Goal: Communication & Community: Share content

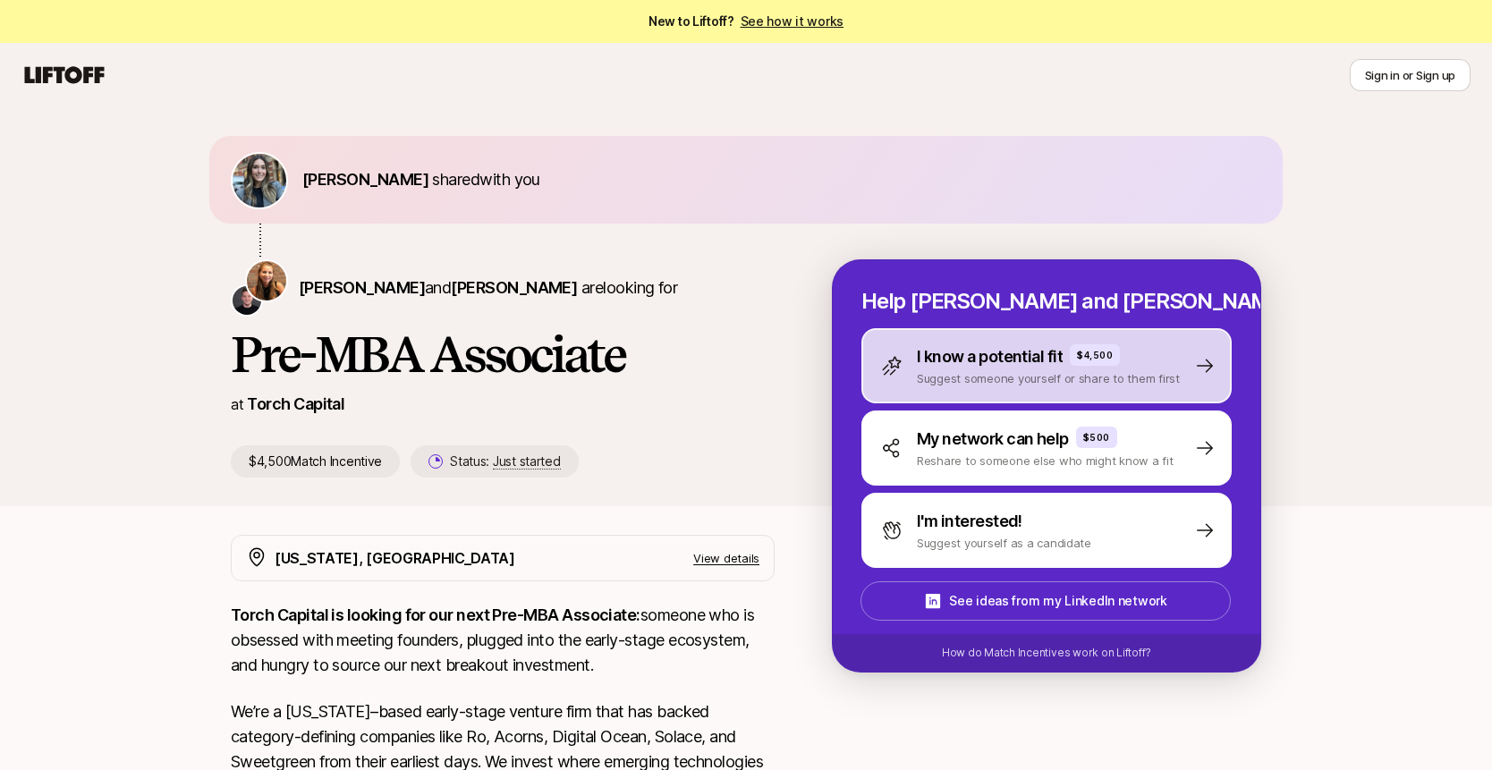
click at [962, 364] on p "I know a potential fit" at bounding box center [990, 356] width 146 height 25
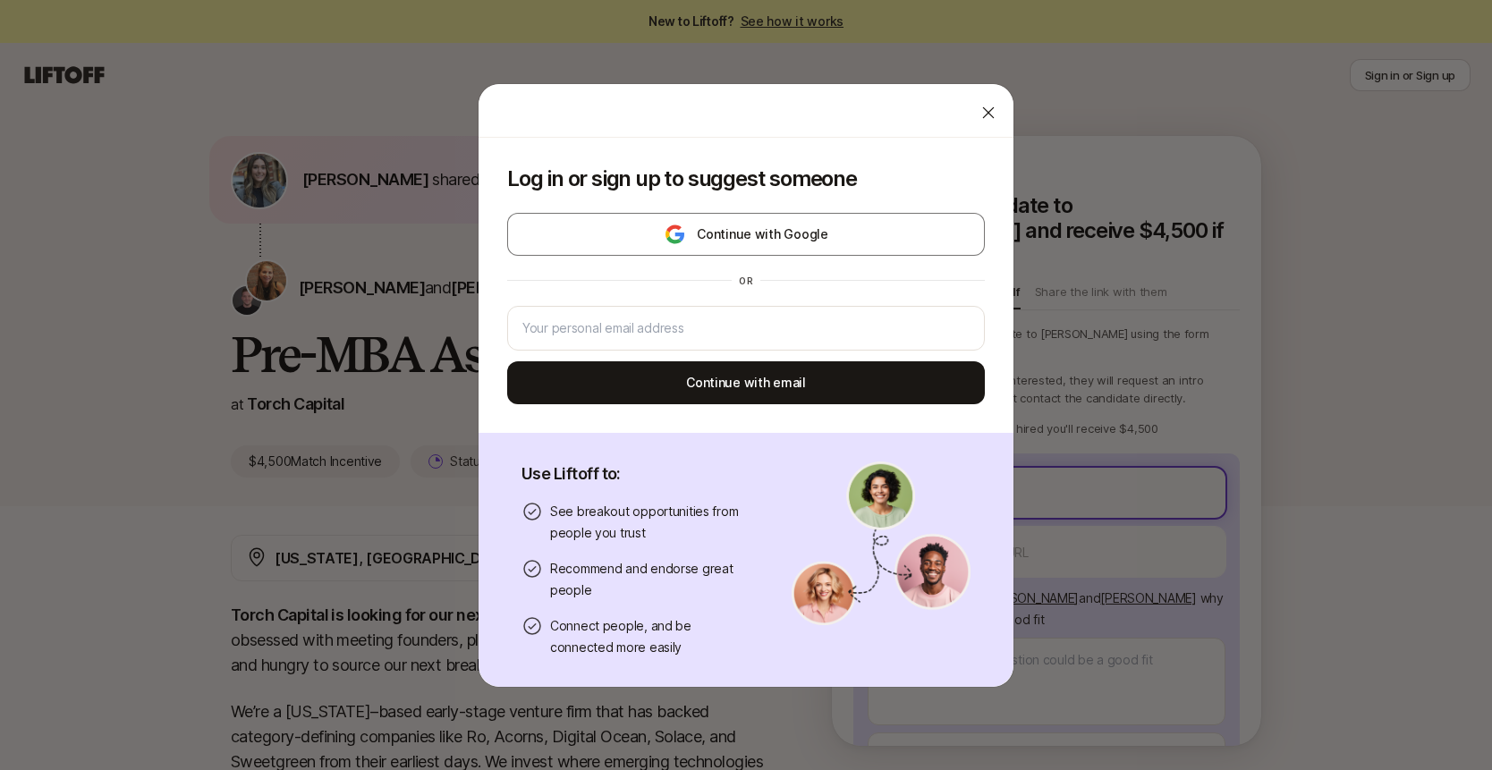
click at [946, 463] on body "New to Liftoff? See how it works Sign in or Sign up Sign in or Sign up [PERSON_…" at bounding box center [746, 385] width 1492 height 770
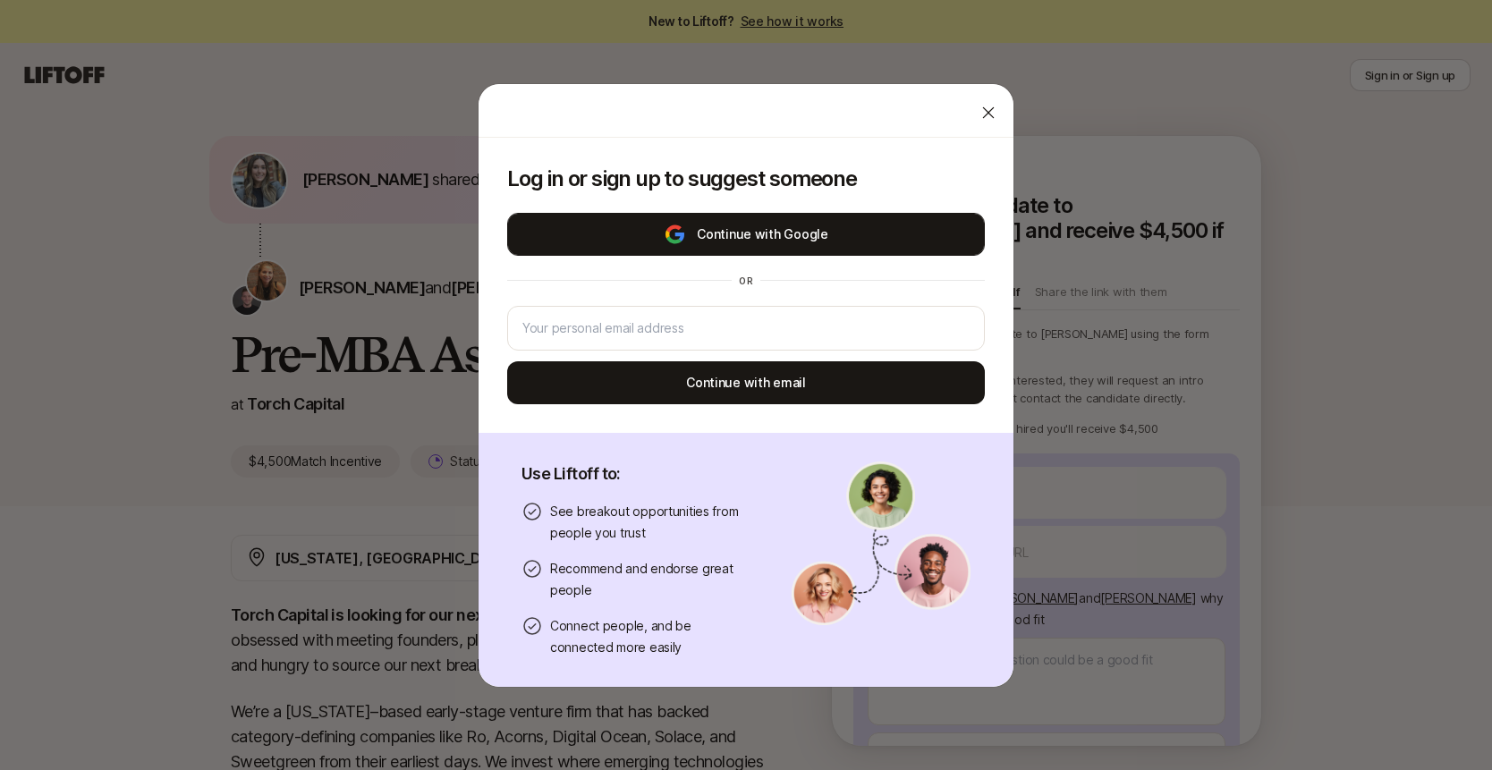
click at [781, 243] on button "Continue with Google" at bounding box center [746, 234] width 478 height 43
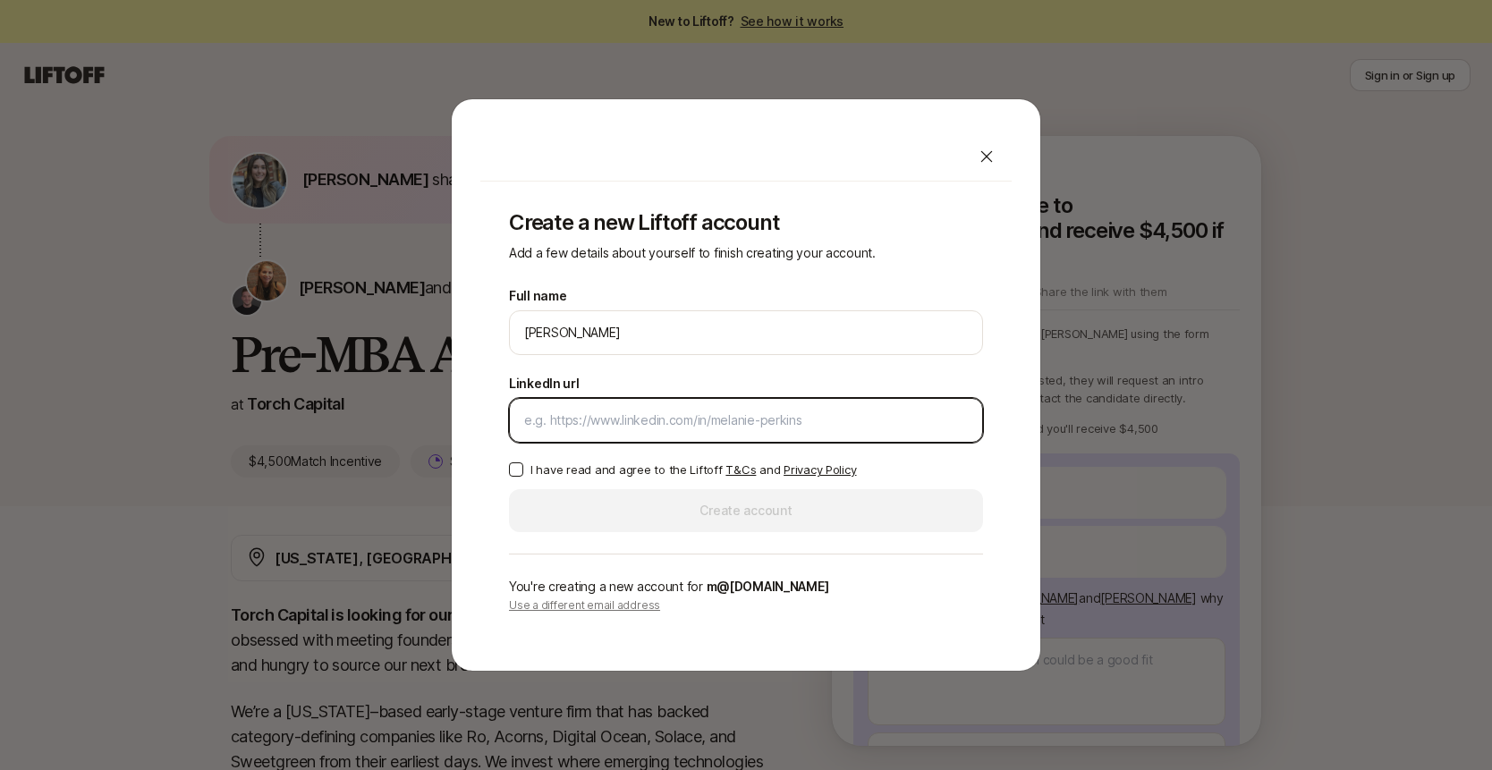
type textarea "x"
click at [603, 429] on input "LinkedIn url" at bounding box center [746, 420] width 444 height 21
paste input "[URL][DOMAIN_NAME]"
type input "[URL][DOMAIN_NAME]"
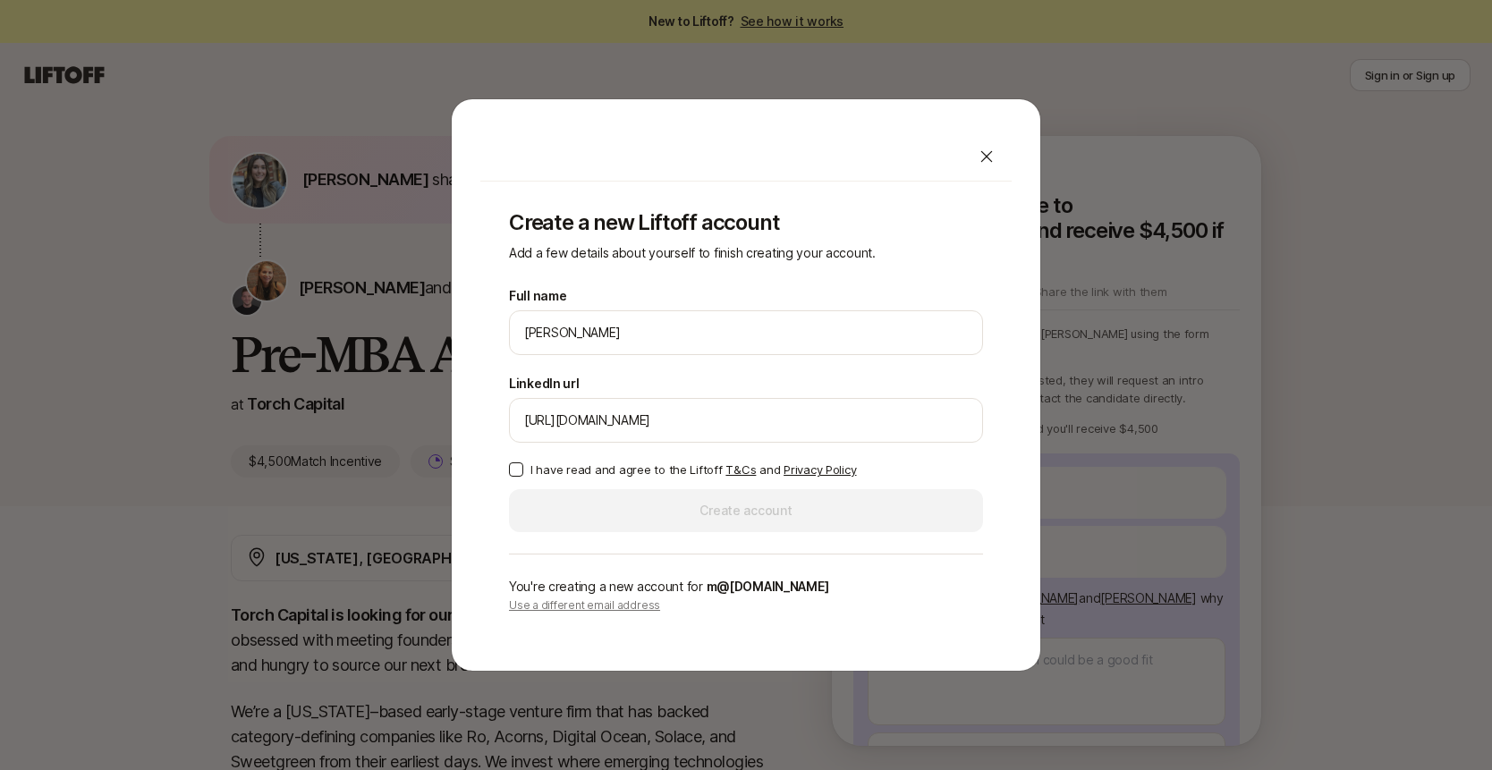
click at [513, 468] on button "I have read and agree to the Liftoff T&Cs and Privacy Policy" at bounding box center [516, 469] width 14 height 14
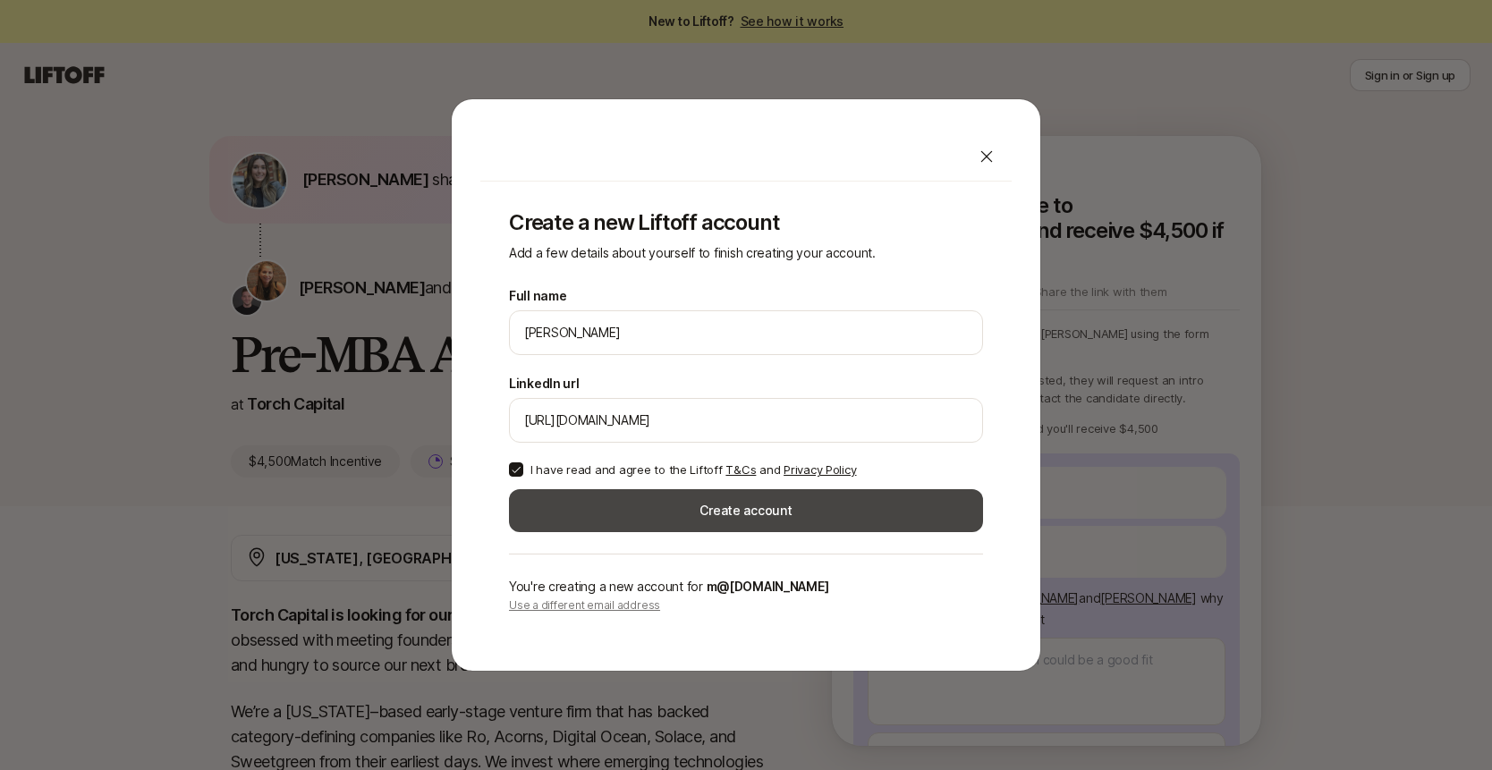
click at [613, 497] on button "Create account" at bounding box center [746, 510] width 474 height 43
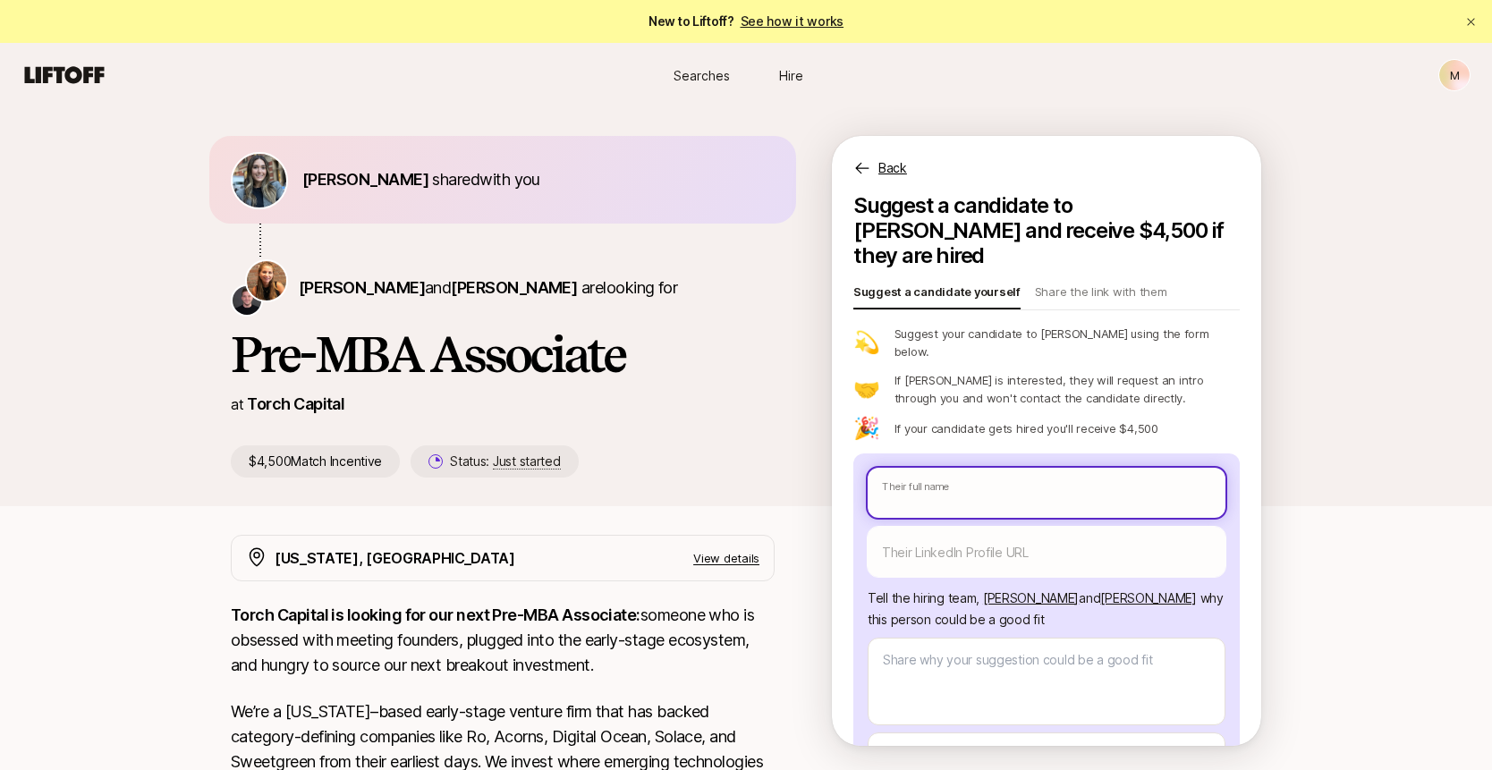
click at [945, 468] on input "text" at bounding box center [1046, 493] width 358 height 50
type textarea "x"
type input "K"
type textarea "x"
type input "Ku"
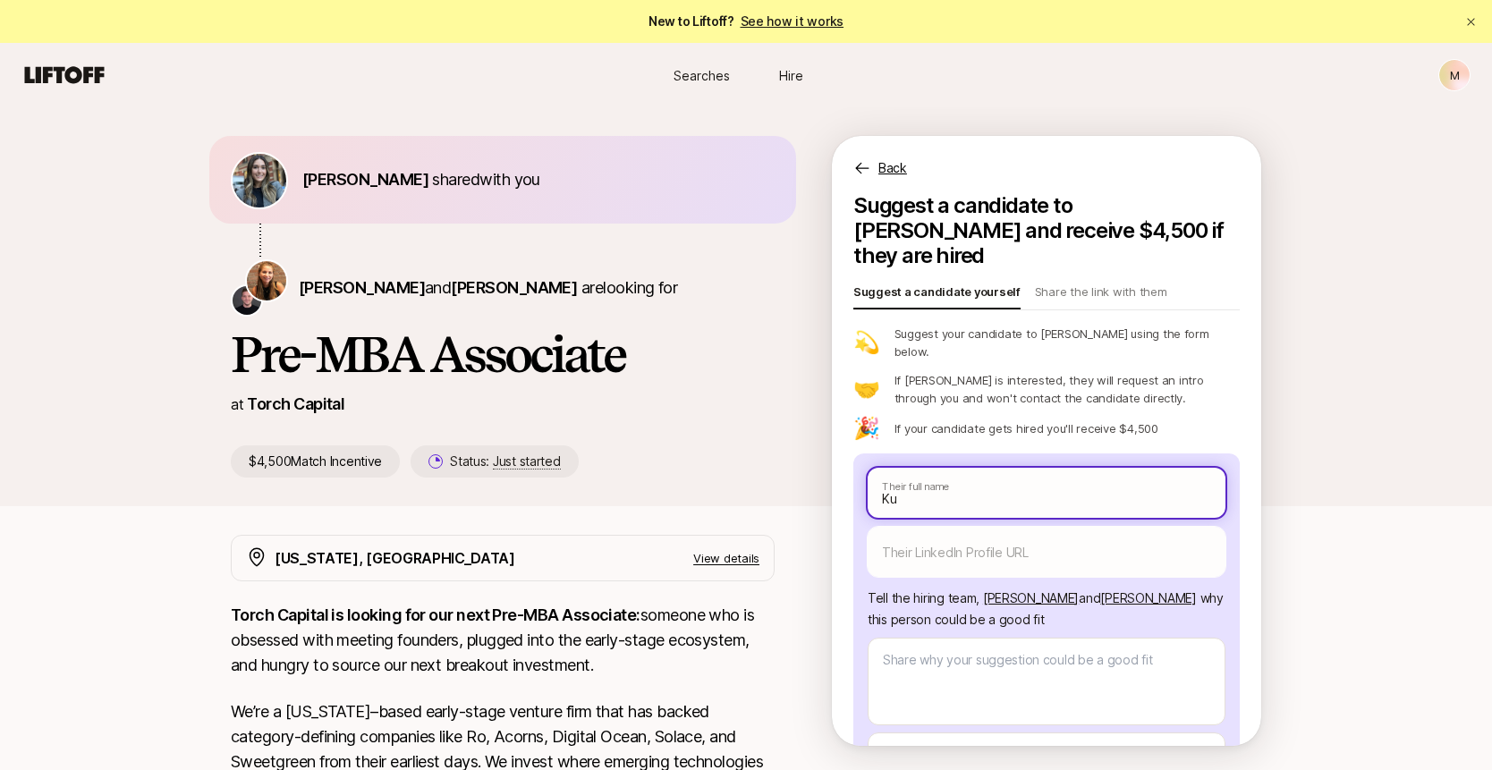
type textarea "x"
type input "Kum"
type textarea "x"
type input "Kumb"
type textarea "x"
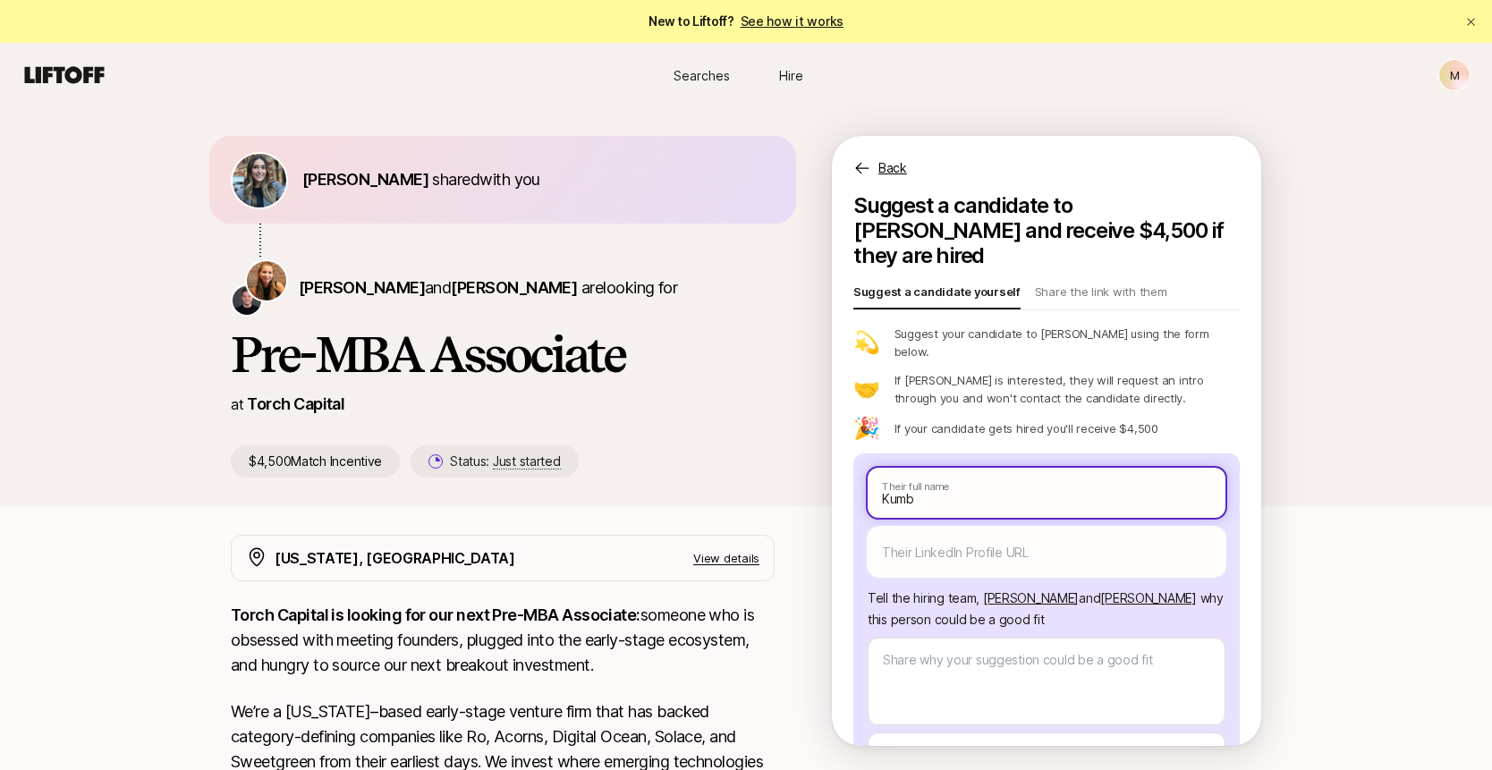
type input "Kumba"
type textarea "x"
type input "Kumbay"
type textarea "x"
type input "Kumbaya"
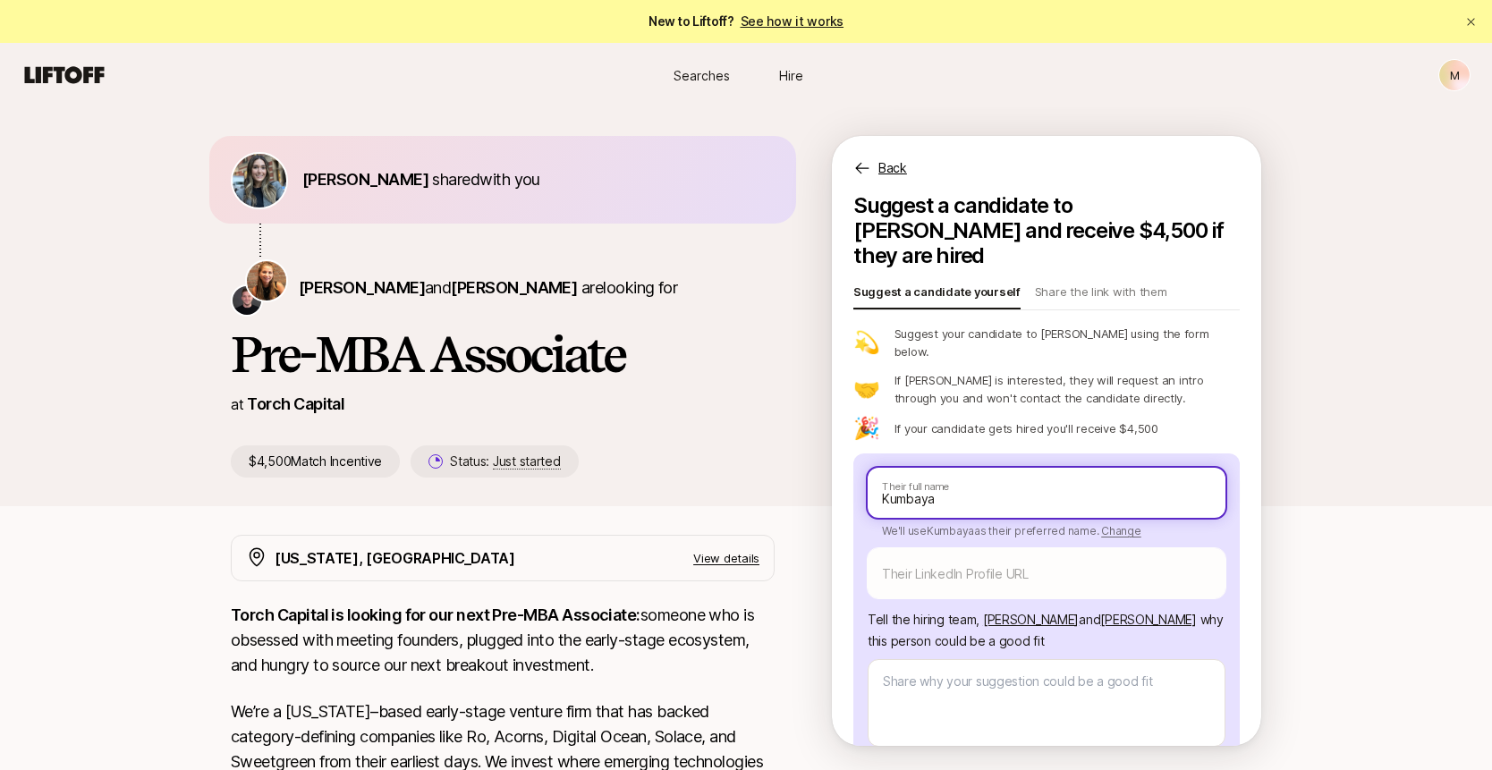
type textarea "x"
type input "Kumbaya"
type textarea "x"
type input "Kumbaya O"
type textarea "x"
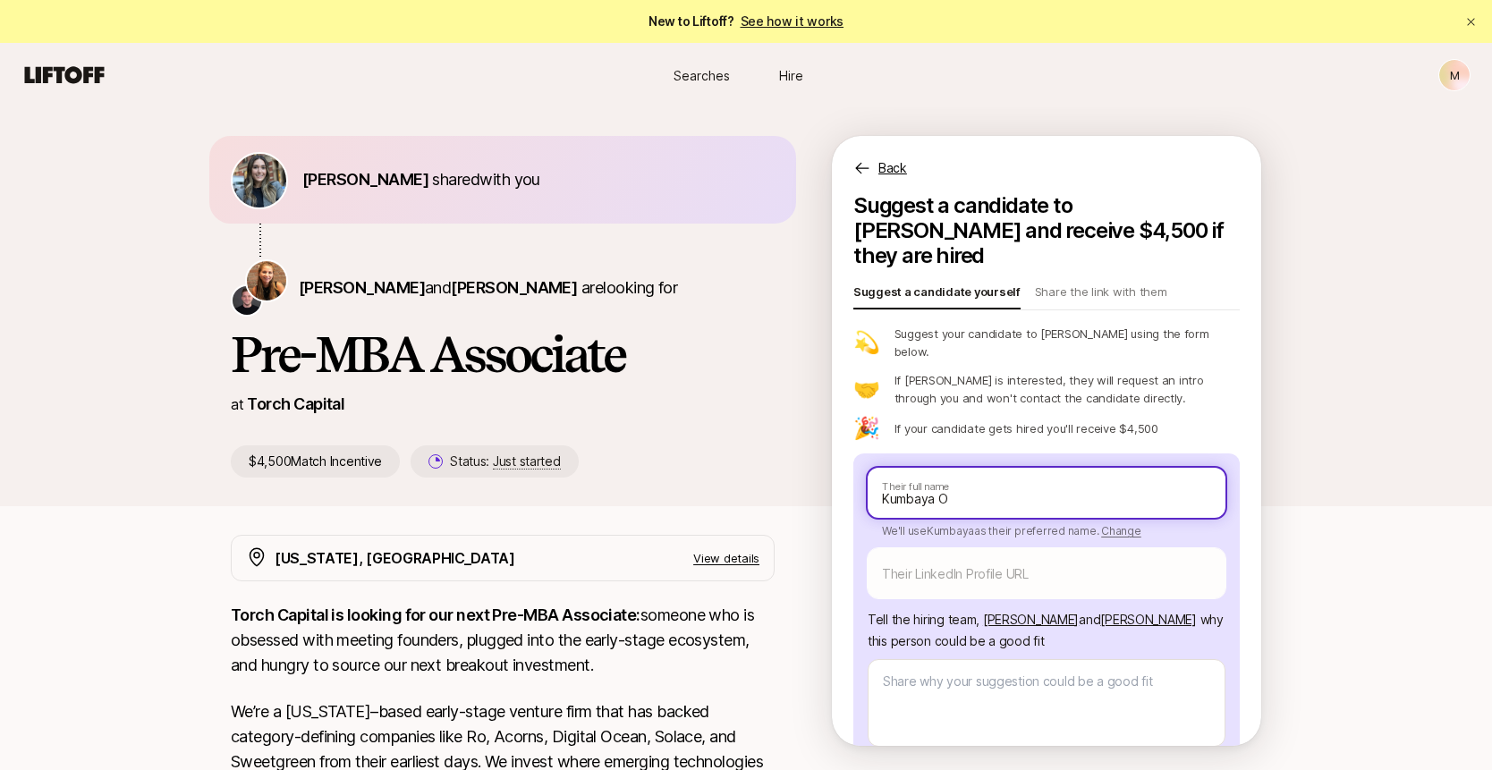
type input "Kumbaya Ok"
type textarea "x"
type input "[PERSON_NAME]"
type textarea "x"
type input "[PERSON_NAME]"
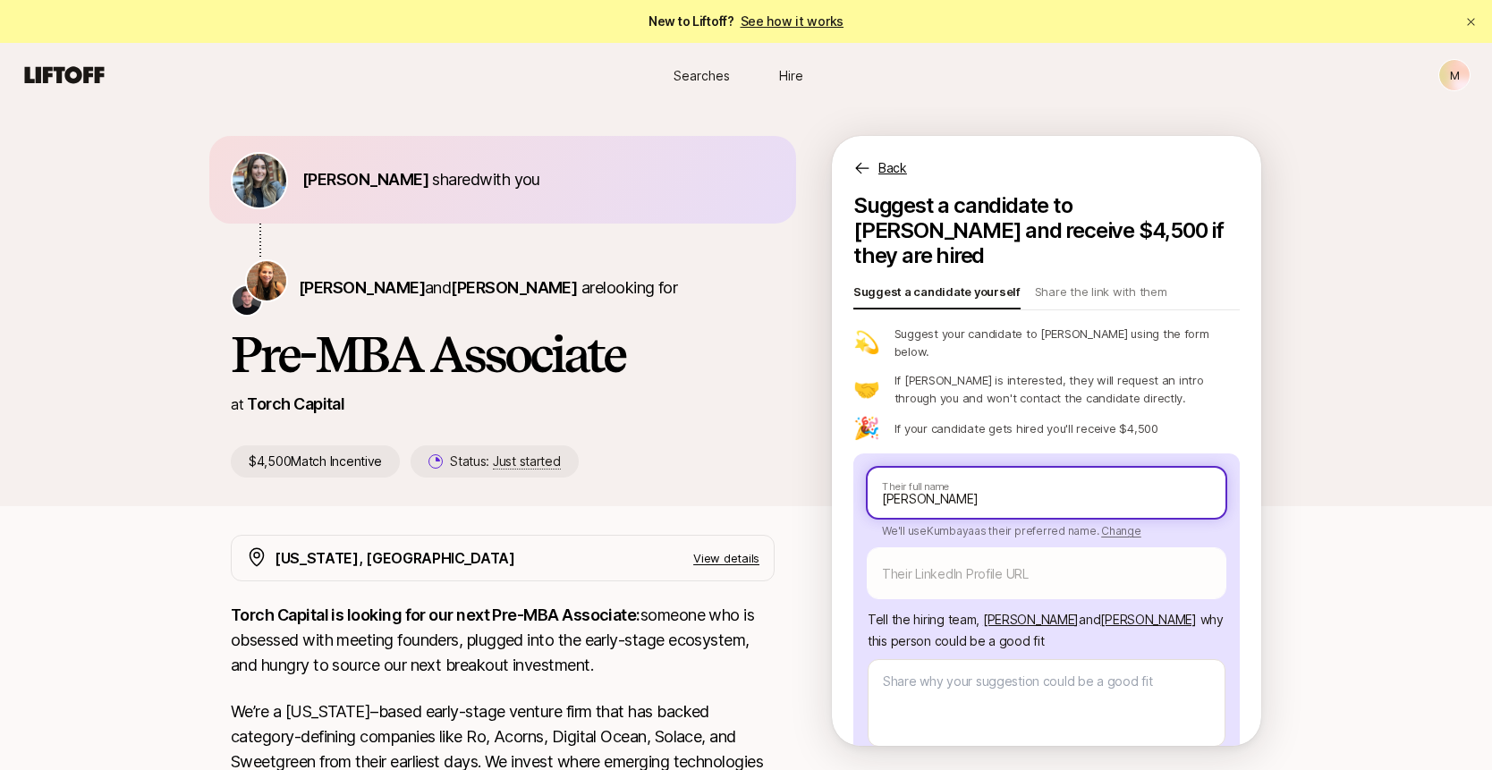
type textarea "x"
type input "[PERSON_NAME]"
type textarea "x"
type input "[PERSON_NAME]"
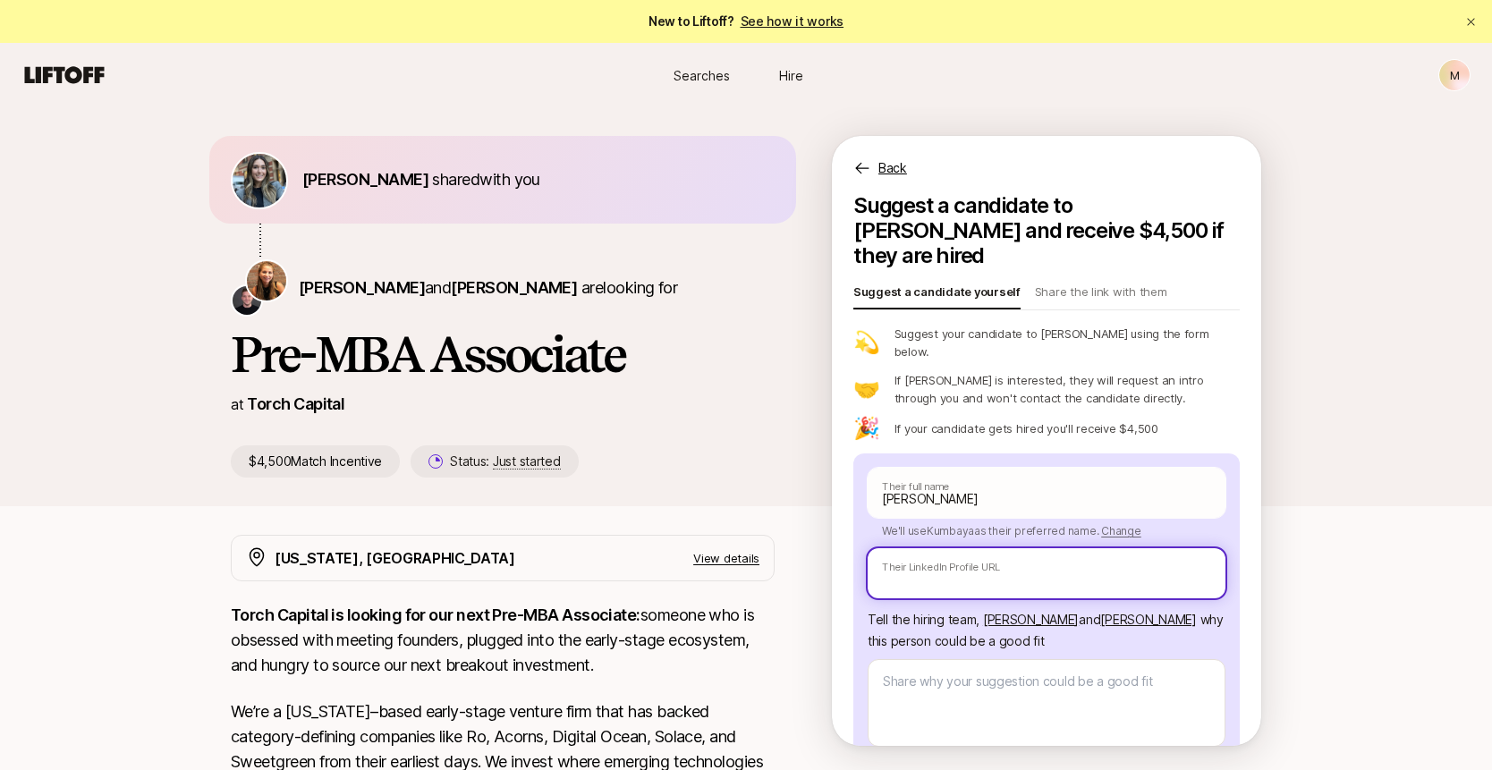
paste input "[URL][DOMAIN_NAME][PERSON_NAME]"
type textarea "x"
type input "[URL][DOMAIN_NAME][PERSON_NAME]"
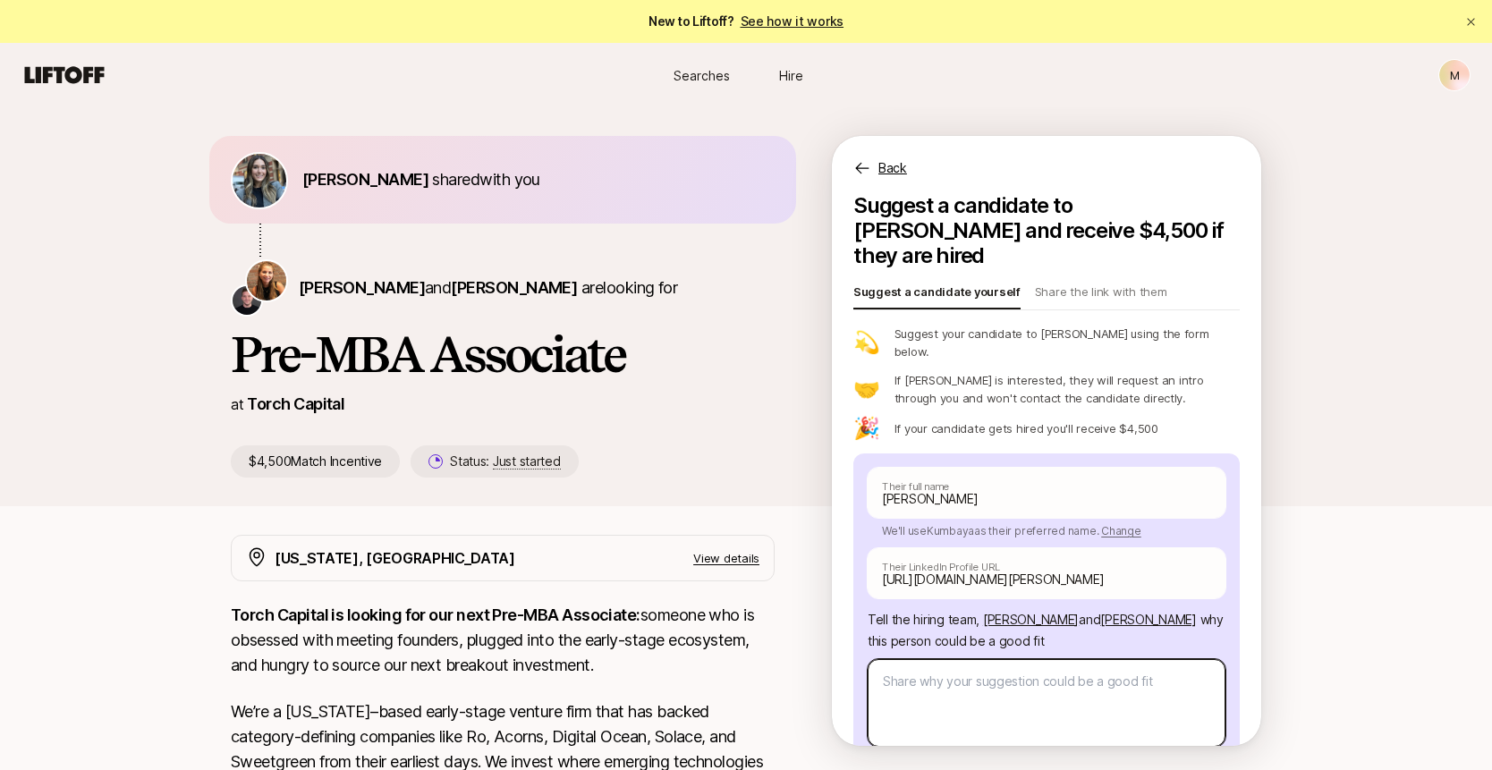
type textarea "x"
type textarea "K"
type textarea "x"
type textarea "Ku"
type textarea "x"
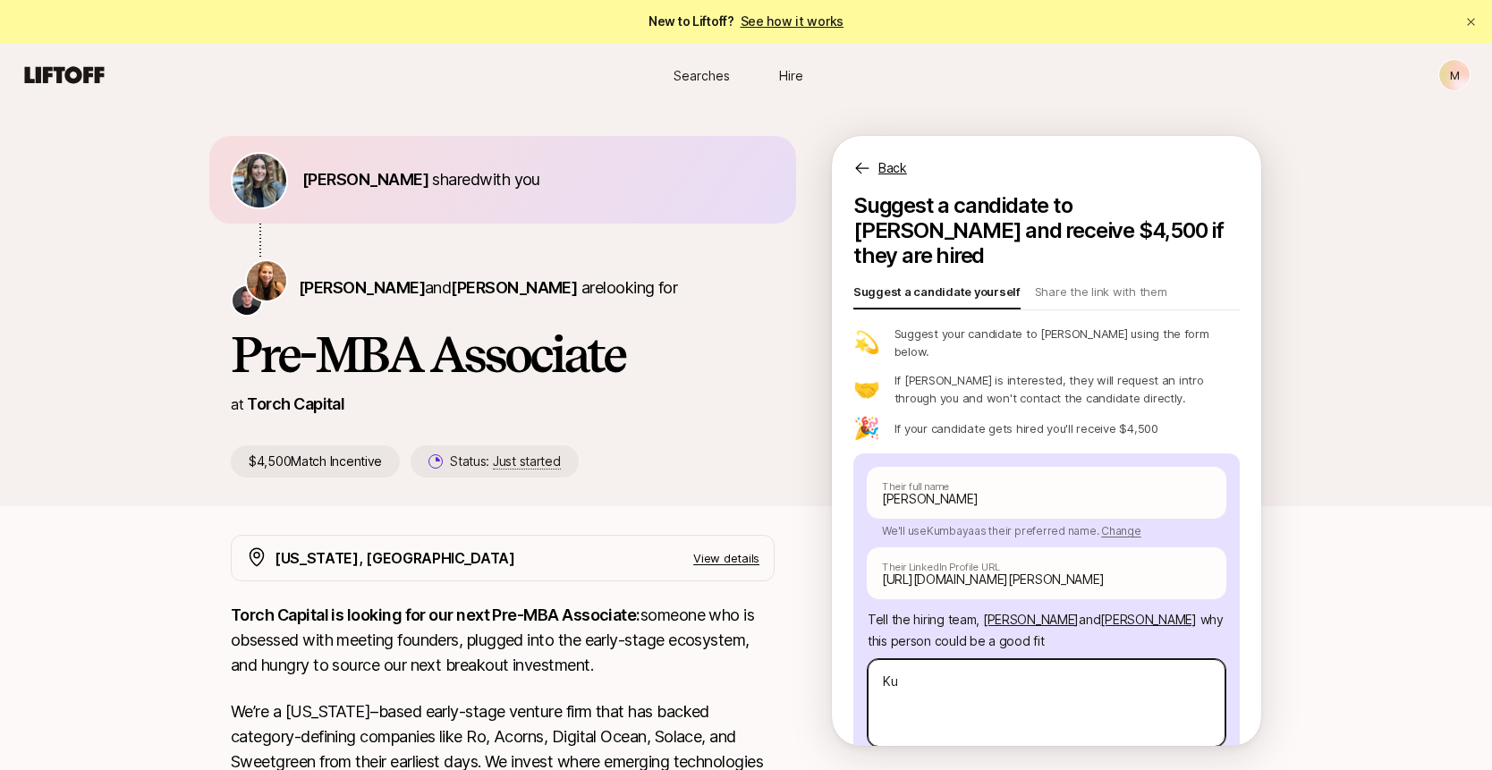
type textarea "Kum"
type textarea "x"
type textarea "Kumb"
type textarea "x"
type textarea "Kumba"
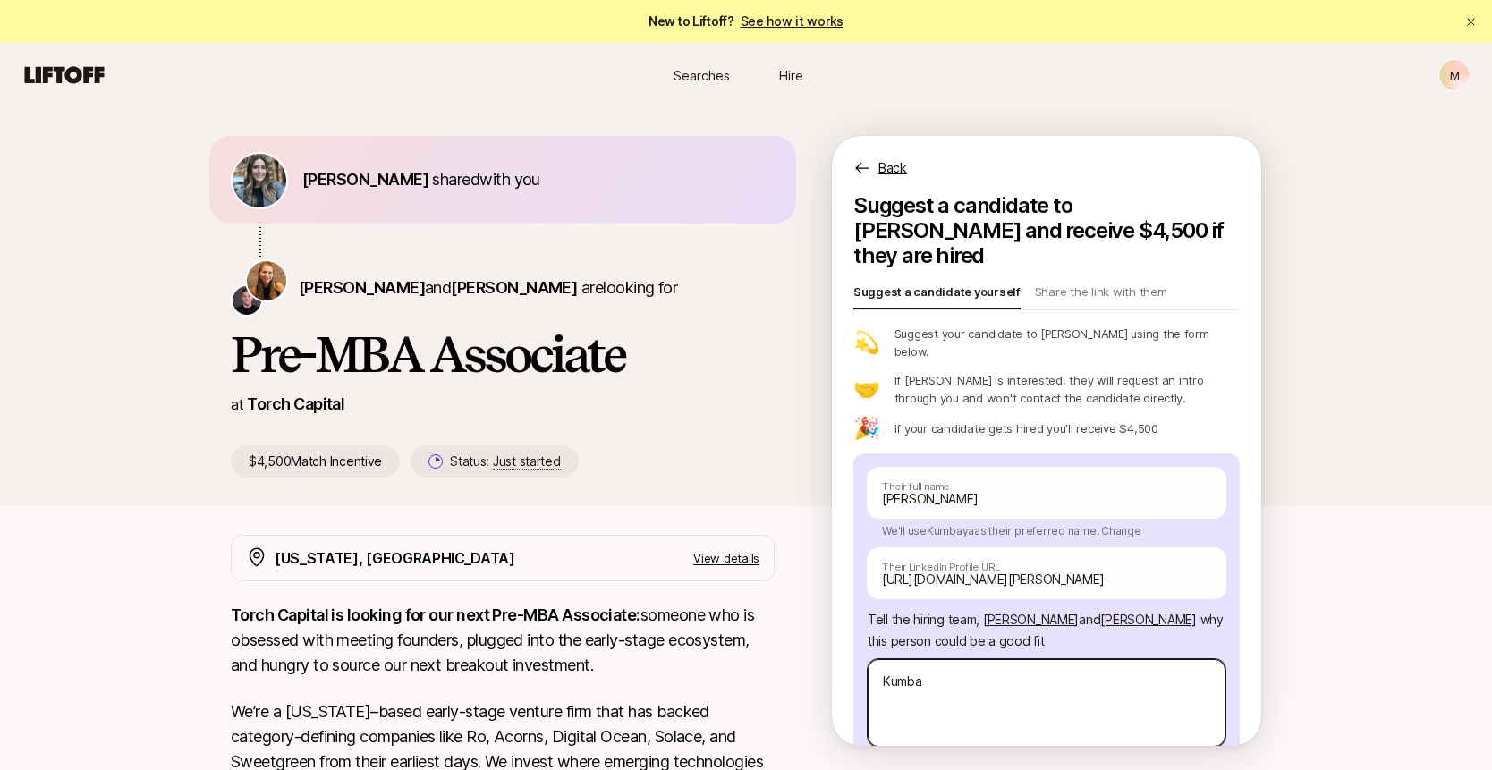
type textarea "x"
type textarea "Kumbay"
type textarea "x"
type textarea "Kumbaya"
type textarea "x"
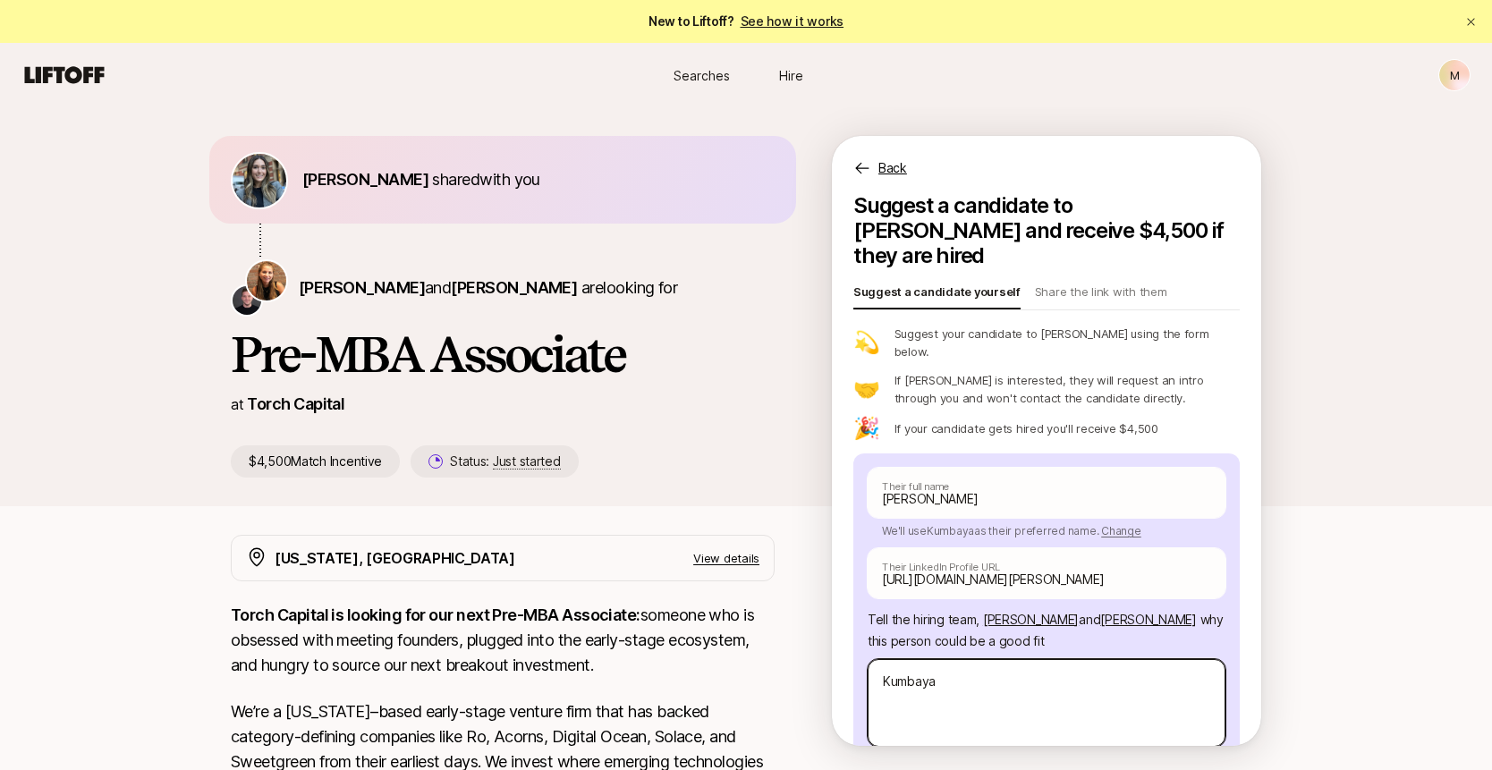
type textarea "Kumbaya"
type textarea "x"
type textarea "Kumbaya w"
type textarea "x"
type textarea "Kumbaya wa"
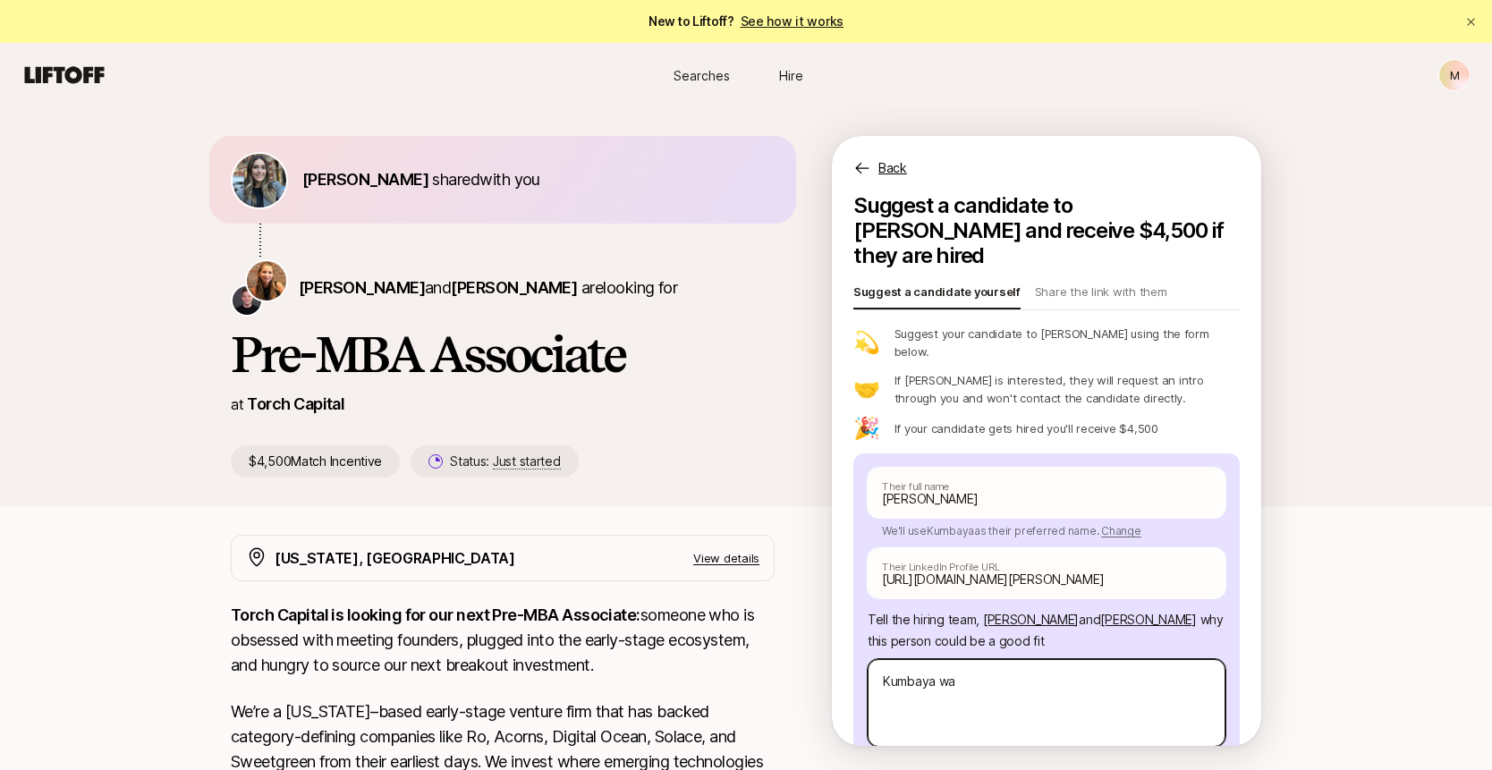
type textarea "x"
type textarea "Kumbaya was"
type textarea "x"
type textarea "Kumbaya was"
type textarea "x"
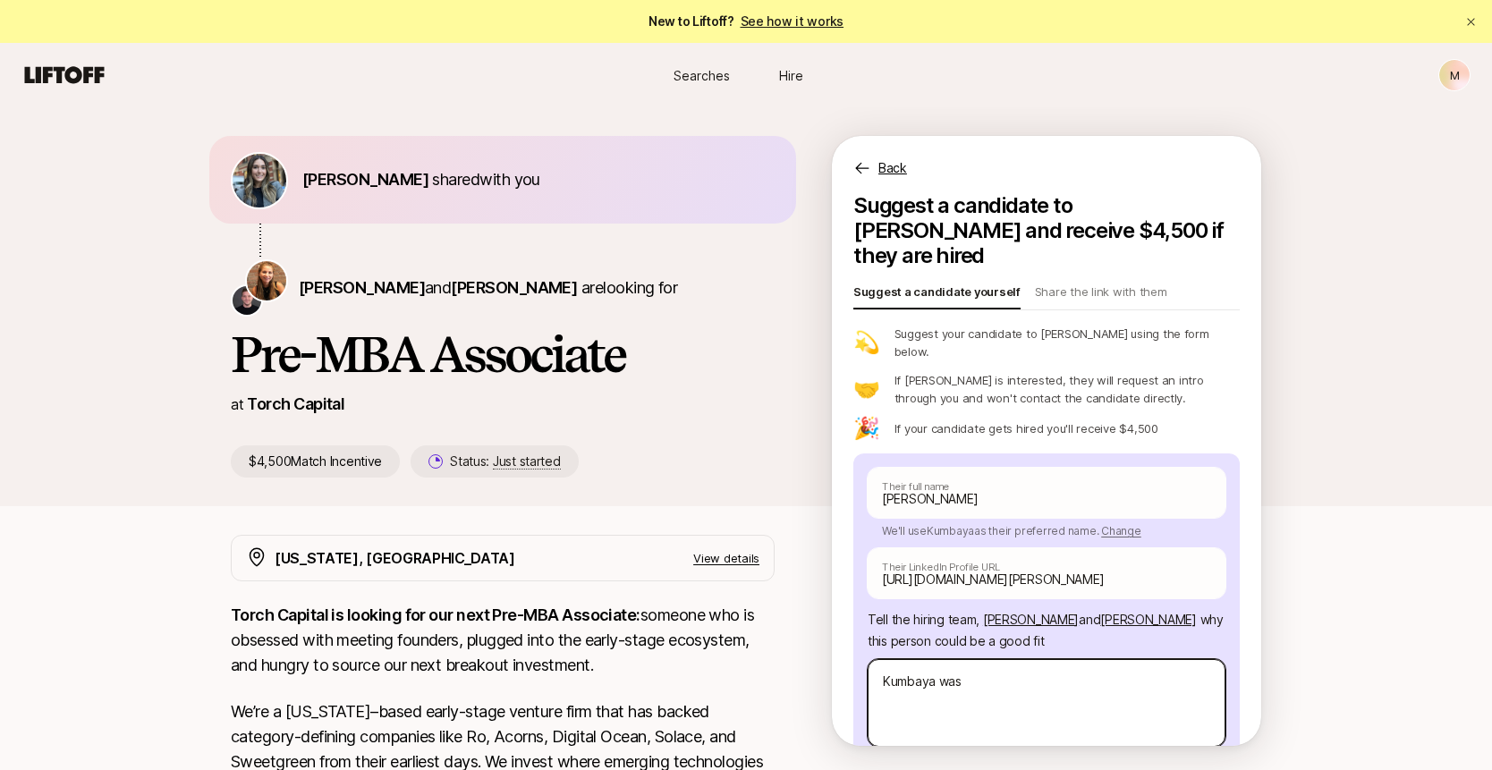
type textarea "Kumbaya was a"
type textarea "x"
type textarea "Kumbaya was a"
type textarea "x"
type textarea "Kumbaya was a g"
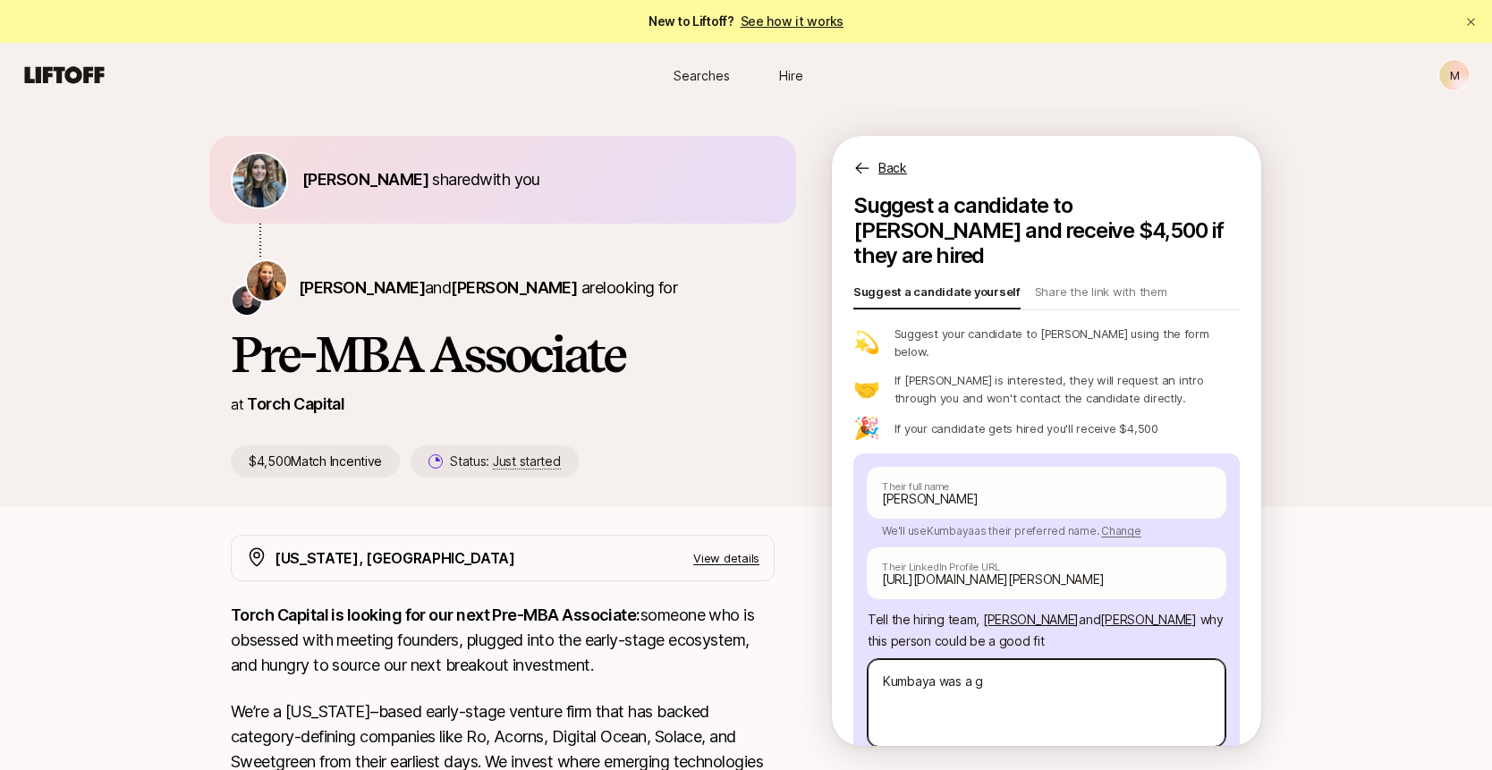
type textarea "x"
type textarea "Kumbaya was a gr"
type textarea "x"
type textarea "Kumbaya was a gre"
type textarea "x"
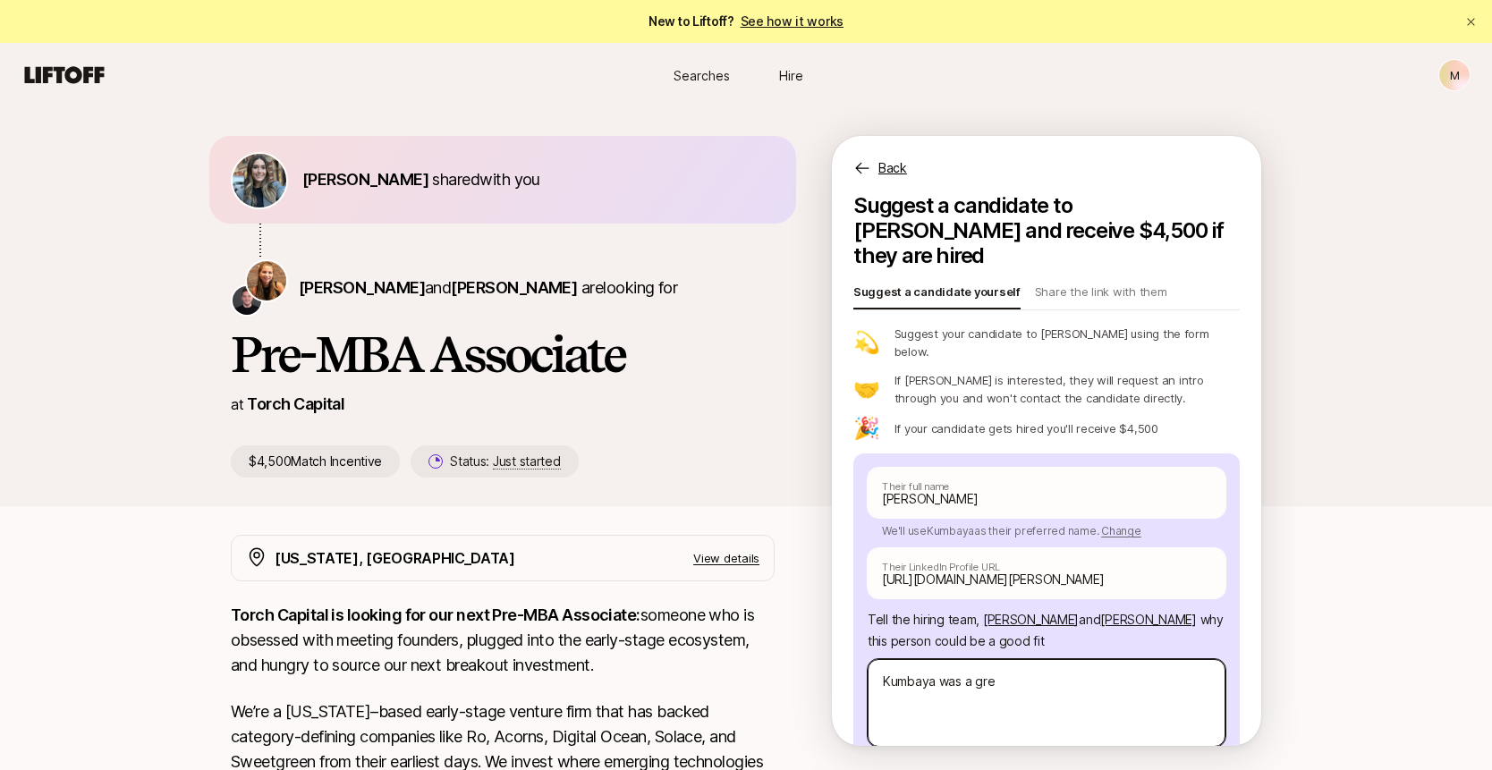
type textarea "Kumbaya was a grea"
type textarea "x"
type textarea "Kumbaya was a great"
type textarea "x"
type textarea "Kumbaya was a great"
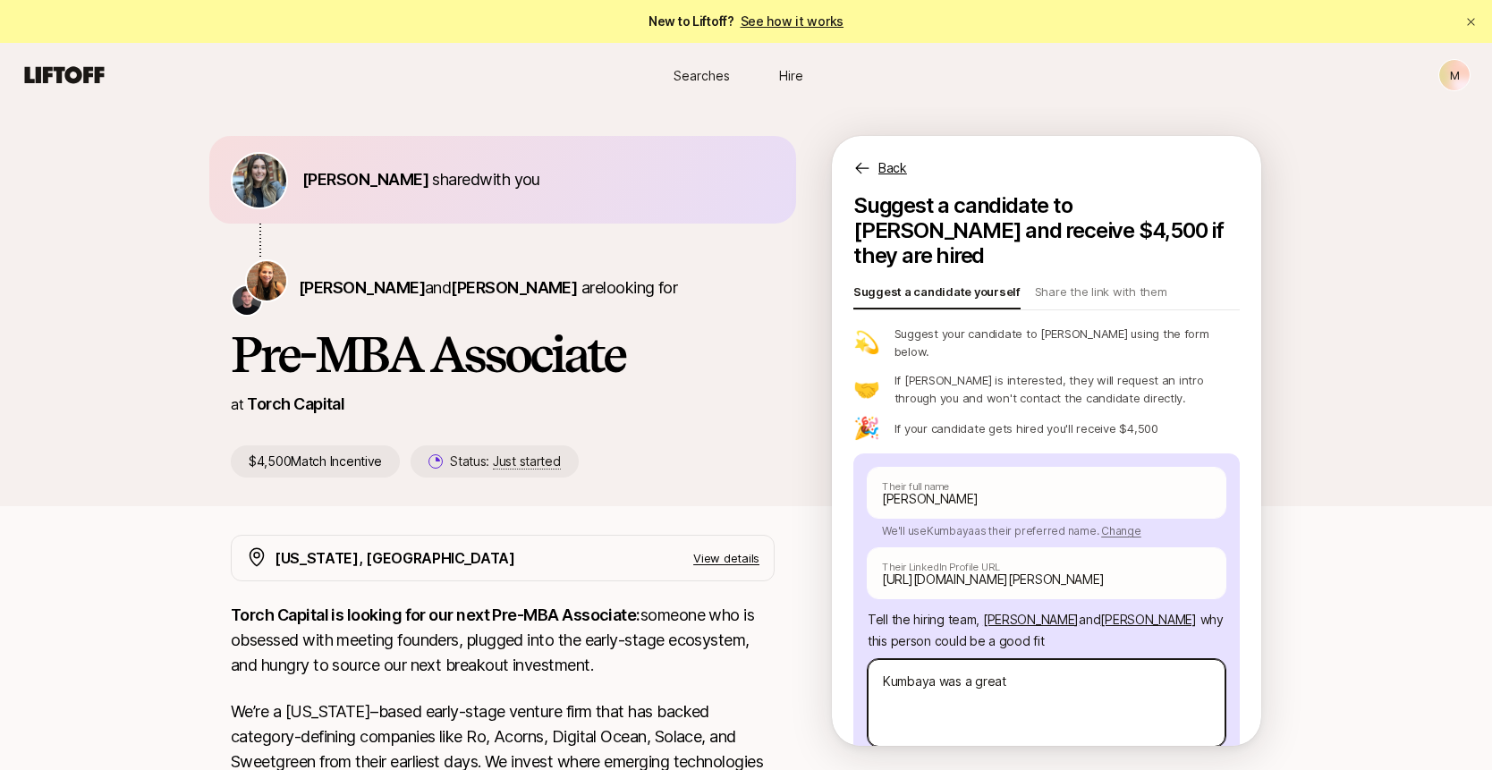
type textarea "x"
type textarea "[PERSON_NAME] was a great m"
type textarea "x"
type textarea "[PERSON_NAME] was a great me"
type textarea "x"
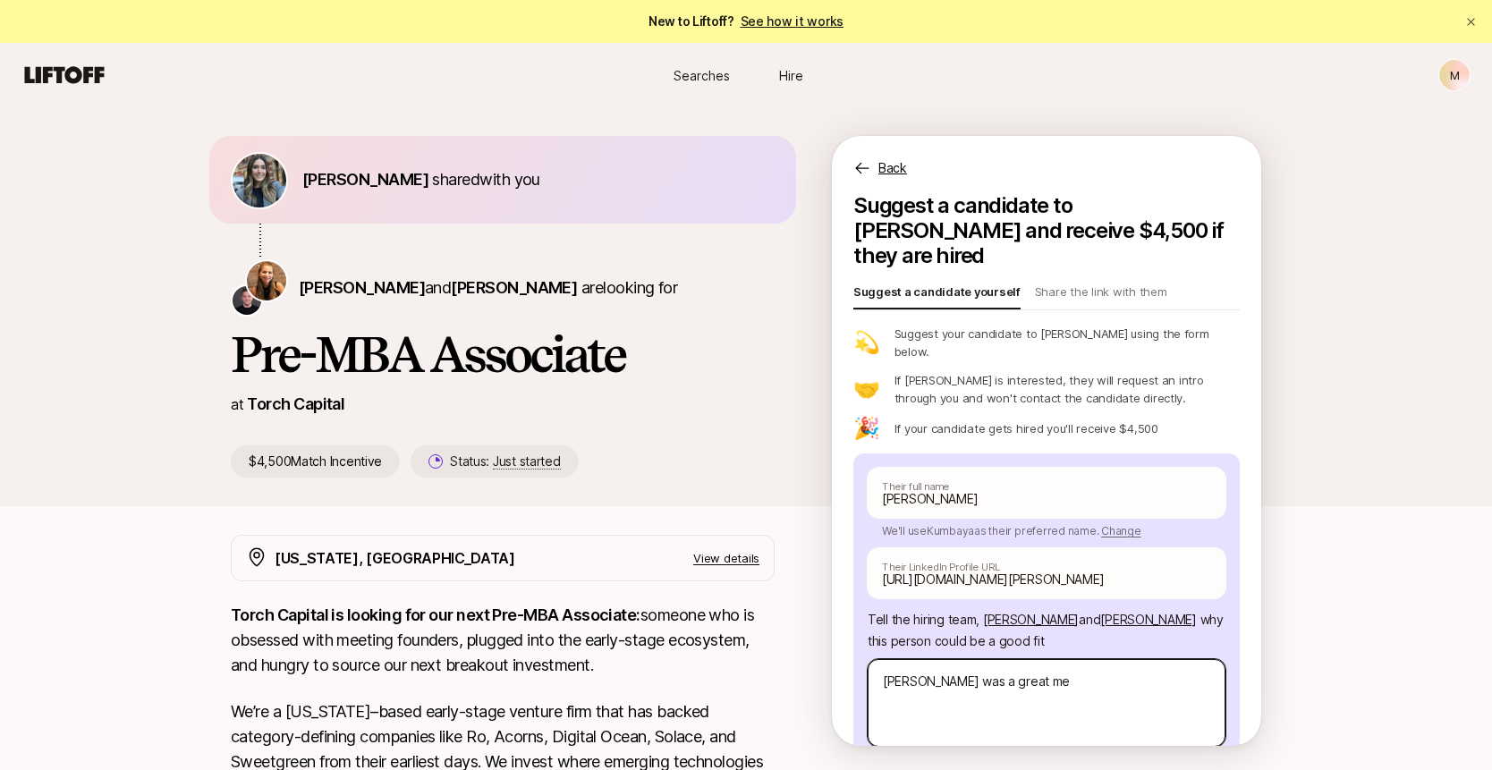
type textarea "[PERSON_NAME] was a great mem"
type textarea "x"
type textarea "[PERSON_NAME] was a great memb"
type textarea "x"
type textarea "[PERSON_NAME] was a great membe"
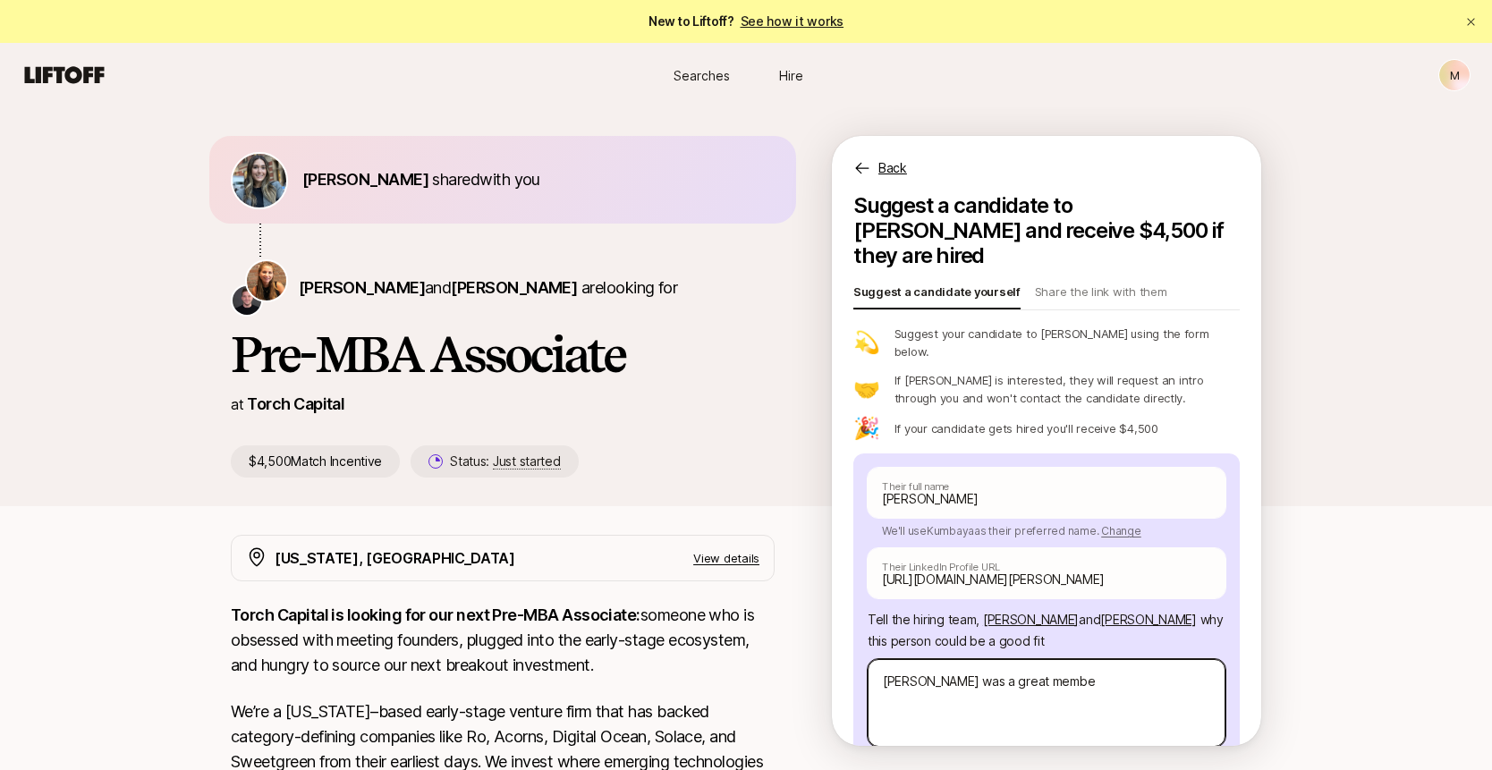
type textarea "x"
type textarea "[PERSON_NAME] was a great member"
type textarea "x"
type textarea "[PERSON_NAME] was a great member"
type textarea "x"
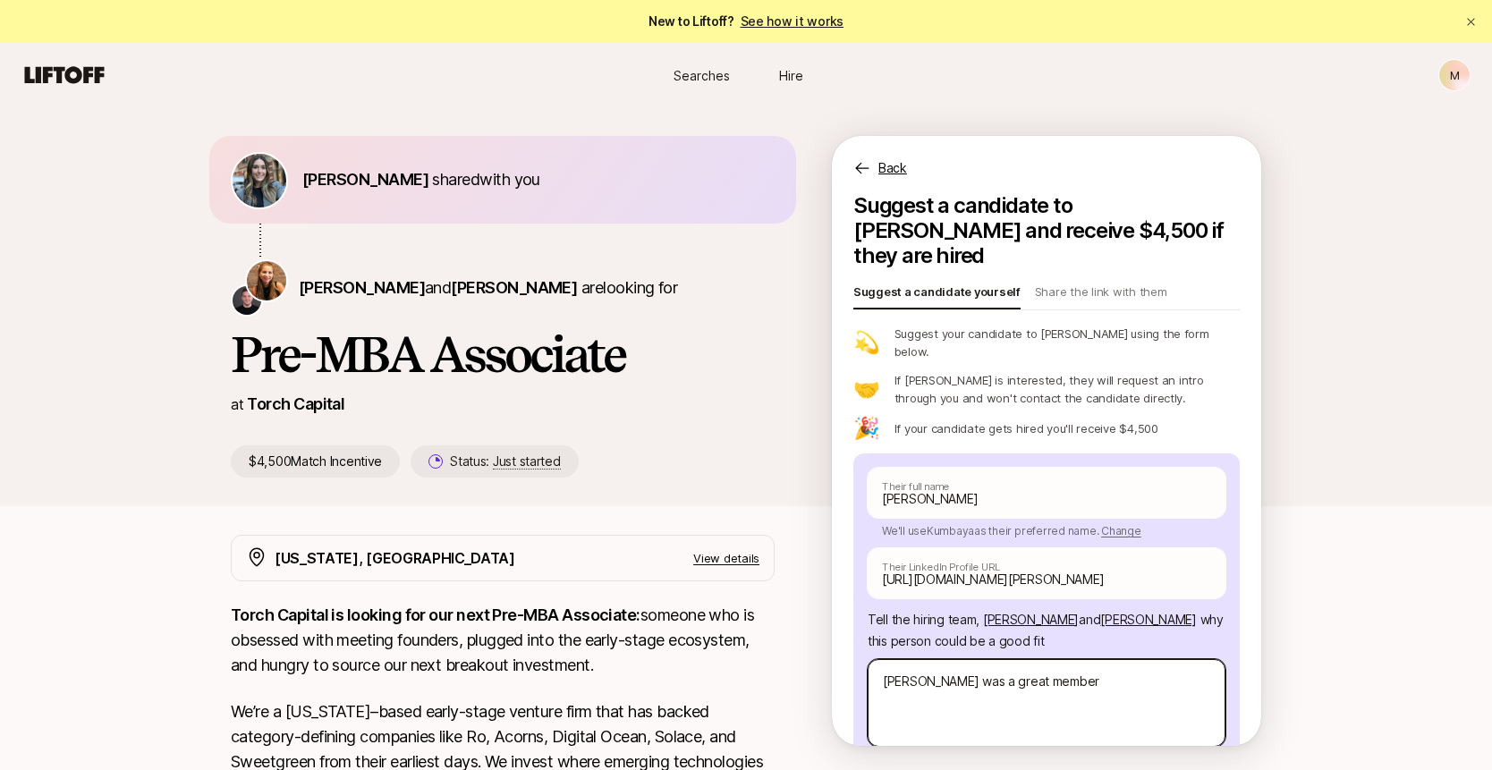
type textarea "[PERSON_NAME] was a great member o"
type textarea "x"
type textarea "[PERSON_NAME] was a great member of"
type textarea "x"
type textarea "[PERSON_NAME] was a great member of"
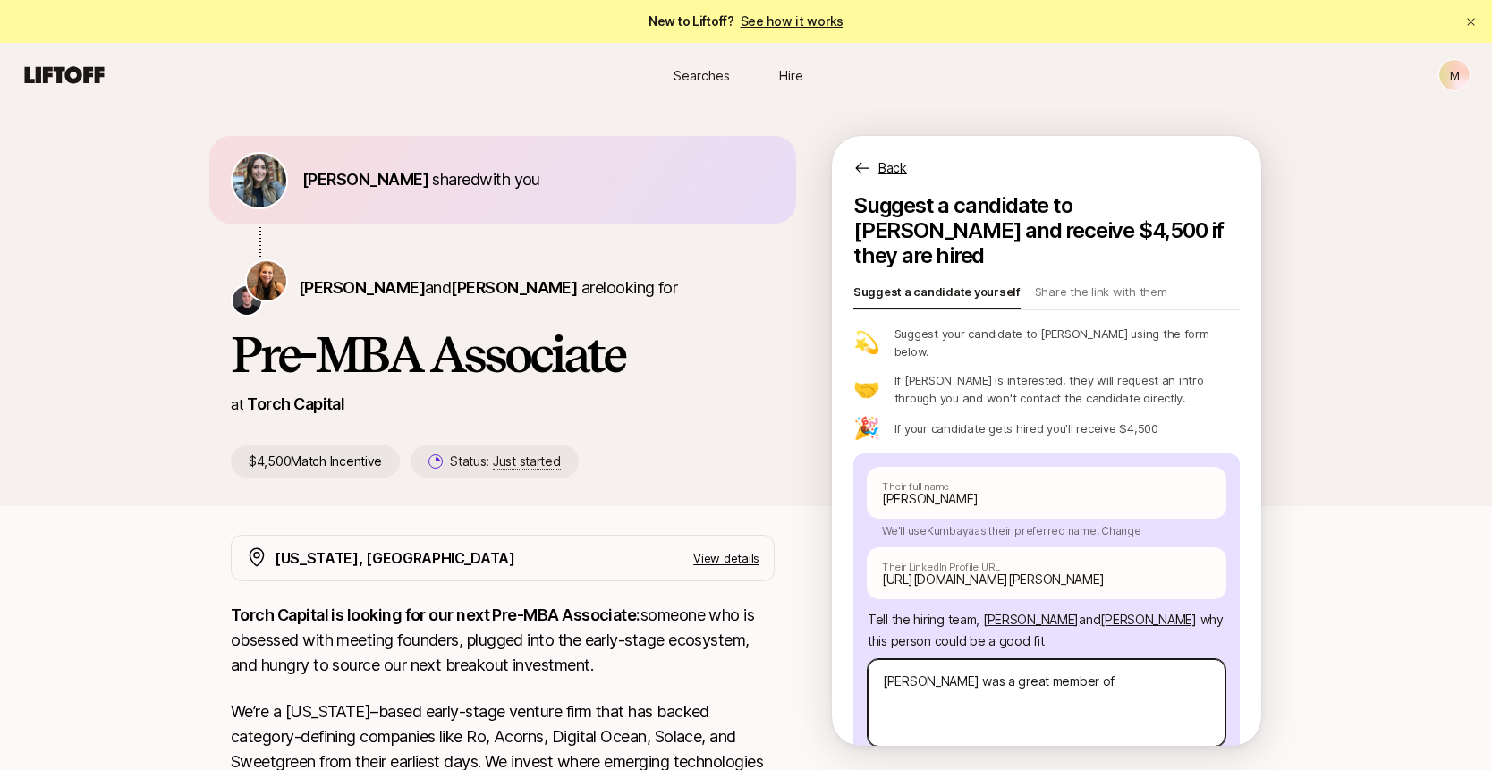
type textarea "x"
type textarea "[PERSON_NAME] was a great member of th"
type textarea "x"
type textarea "[PERSON_NAME] was a great member of the"
type textarea "x"
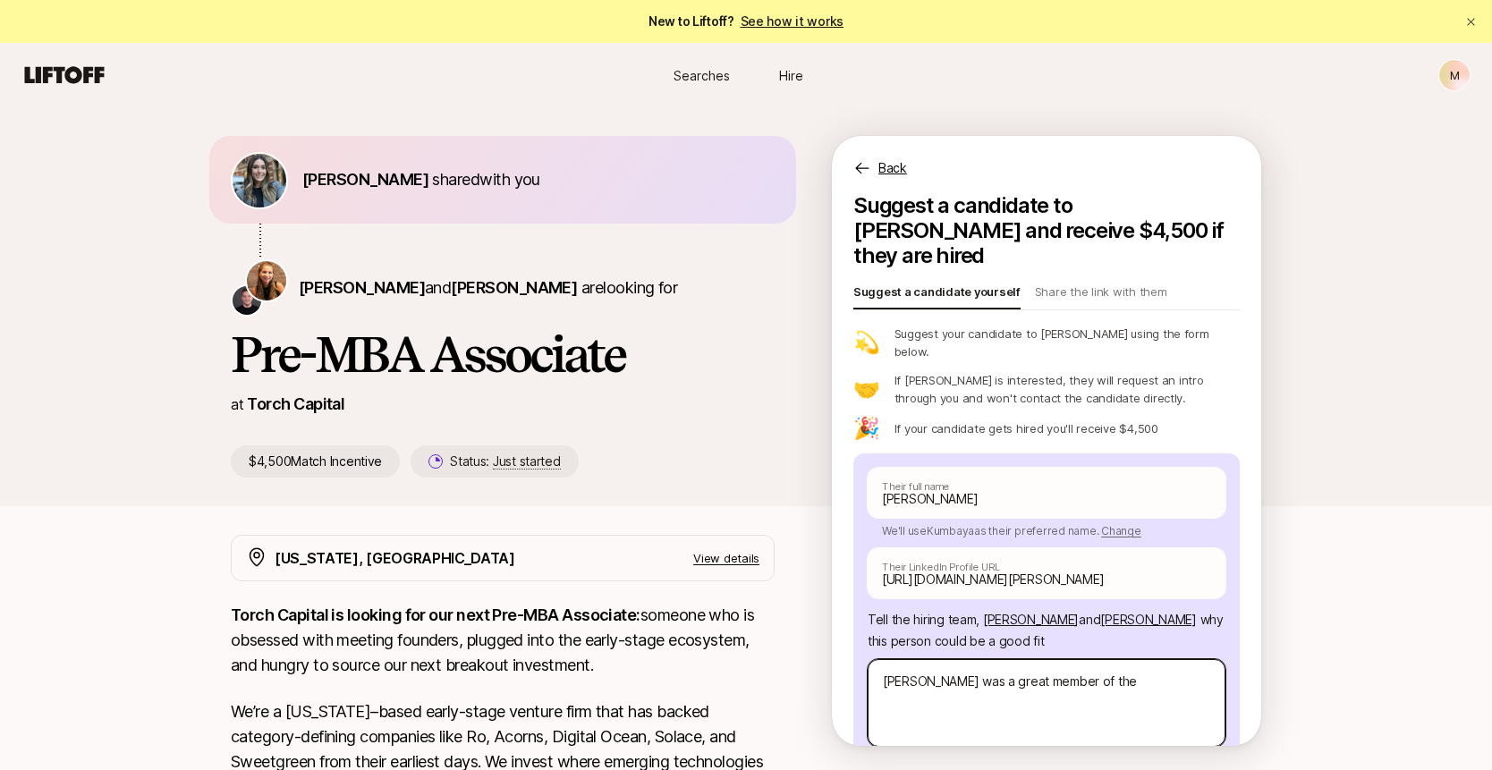
type textarea "[PERSON_NAME] was a great member of the"
type textarea "x"
type textarea "[PERSON_NAME] was a great member of the A"
type textarea "x"
type textarea "[PERSON_NAME] was a great member of the At"
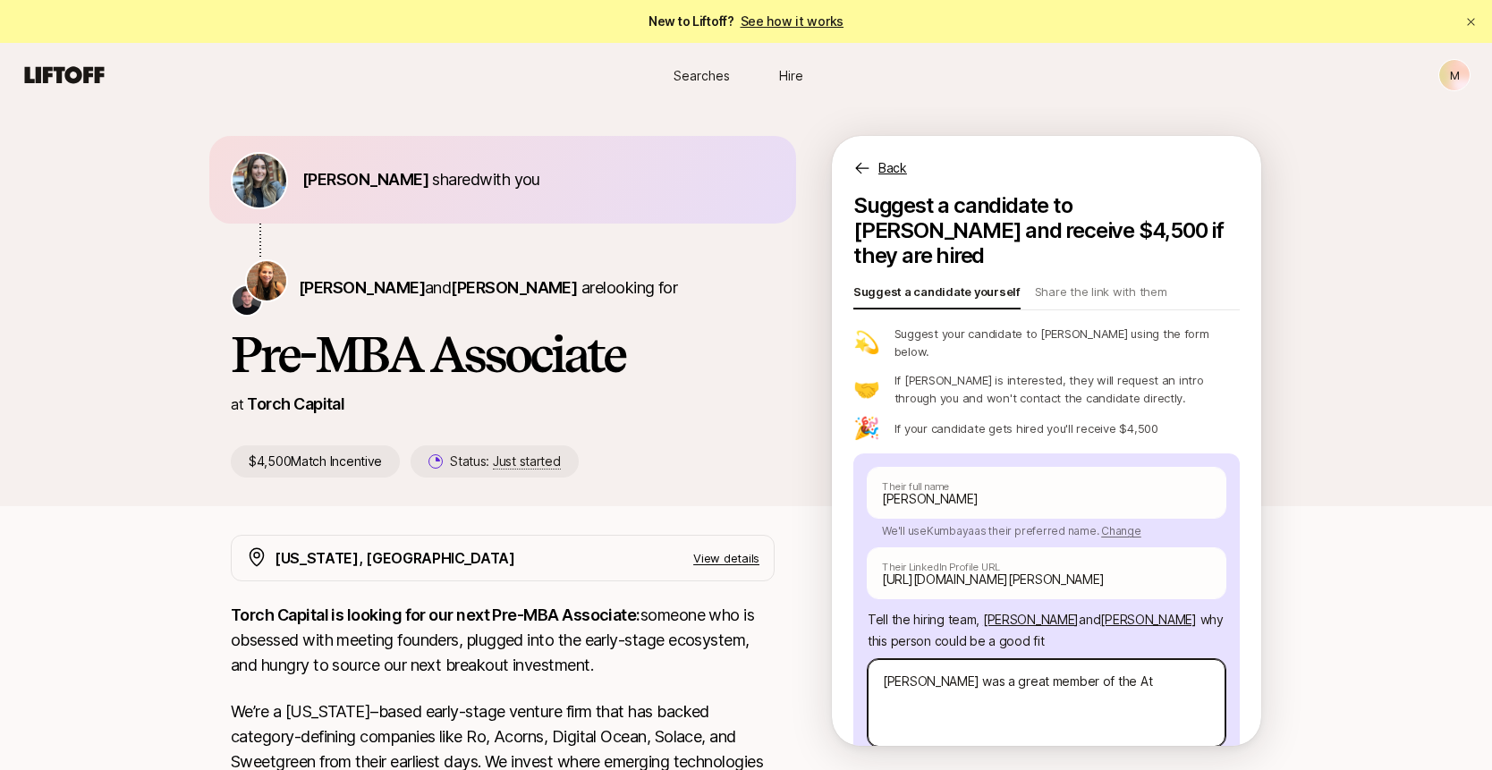
type textarea "x"
type textarea "[PERSON_NAME] was a great member of the Ate"
type textarea "x"
type textarea "[PERSON_NAME] was a great member of the Aten"
type textarea "x"
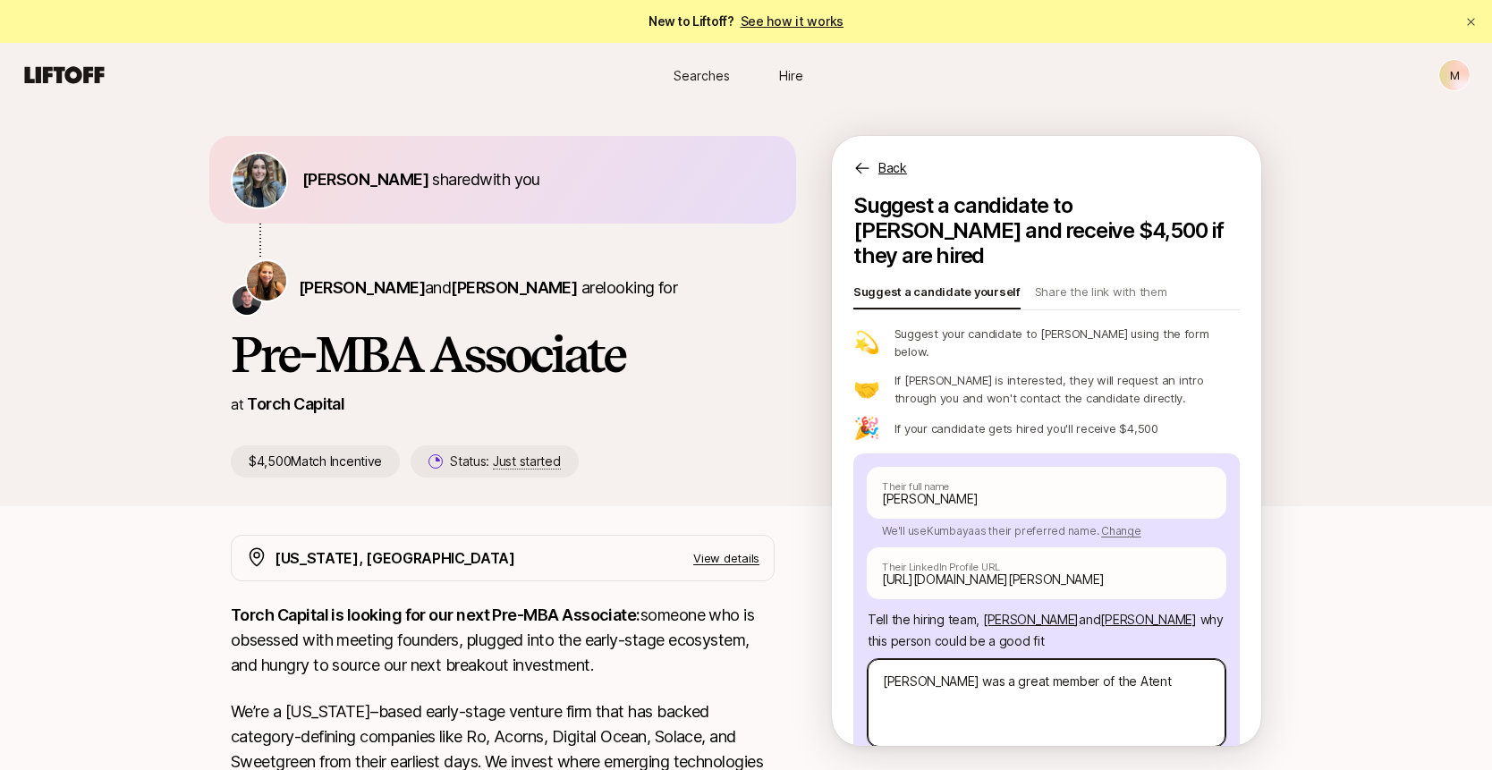
type textarea "[PERSON_NAME] was a great member of the Atento"
type textarea "x"
type textarea "[PERSON_NAME] was a great member of the Atento"
type textarea "x"
type textarea "[PERSON_NAME] was a great member of the Atento t"
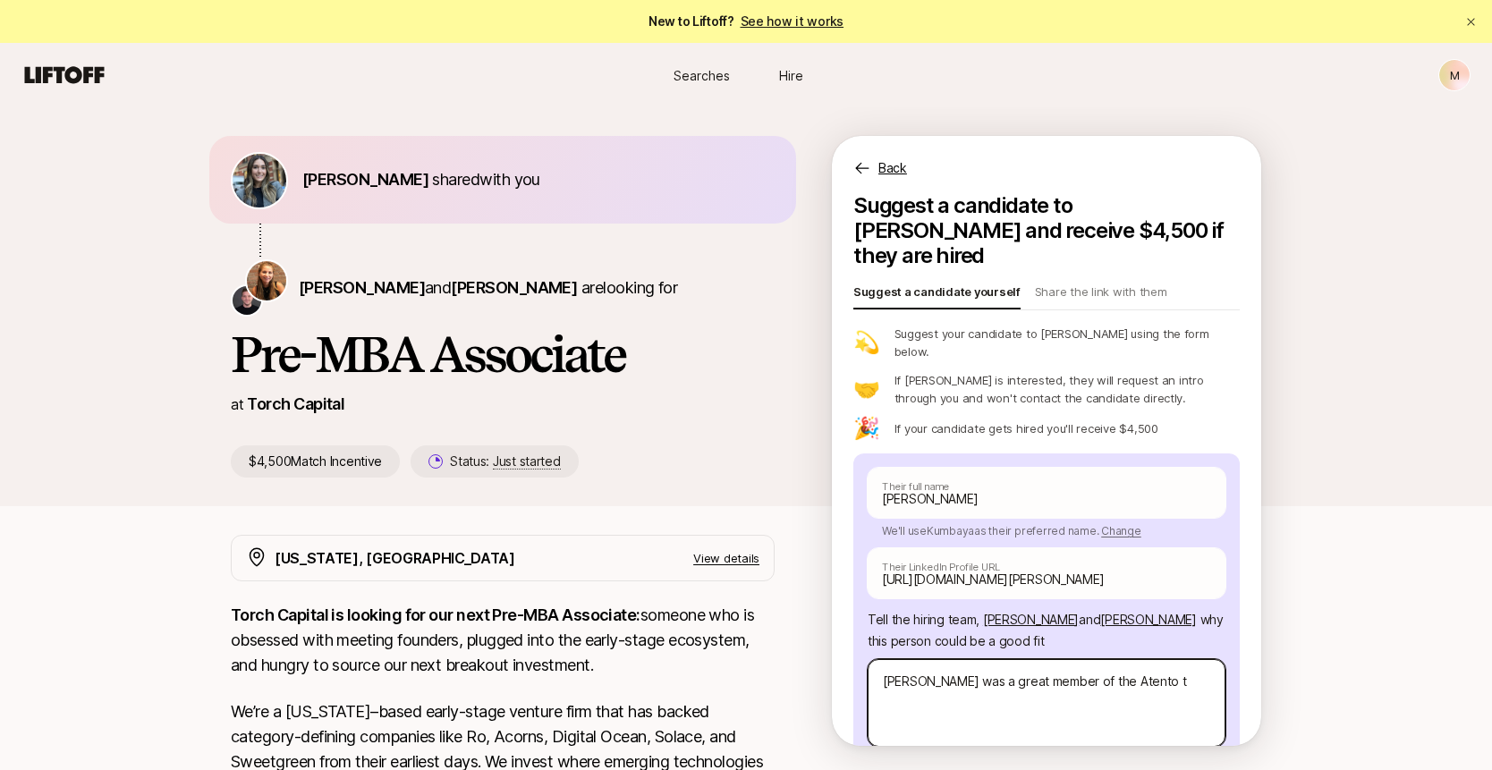
type textarea "x"
type textarea "[PERSON_NAME] was a great member of the Atento te"
type textarea "x"
type textarea "[PERSON_NAME] was a great member of the Atento tea"
type textarea "x"
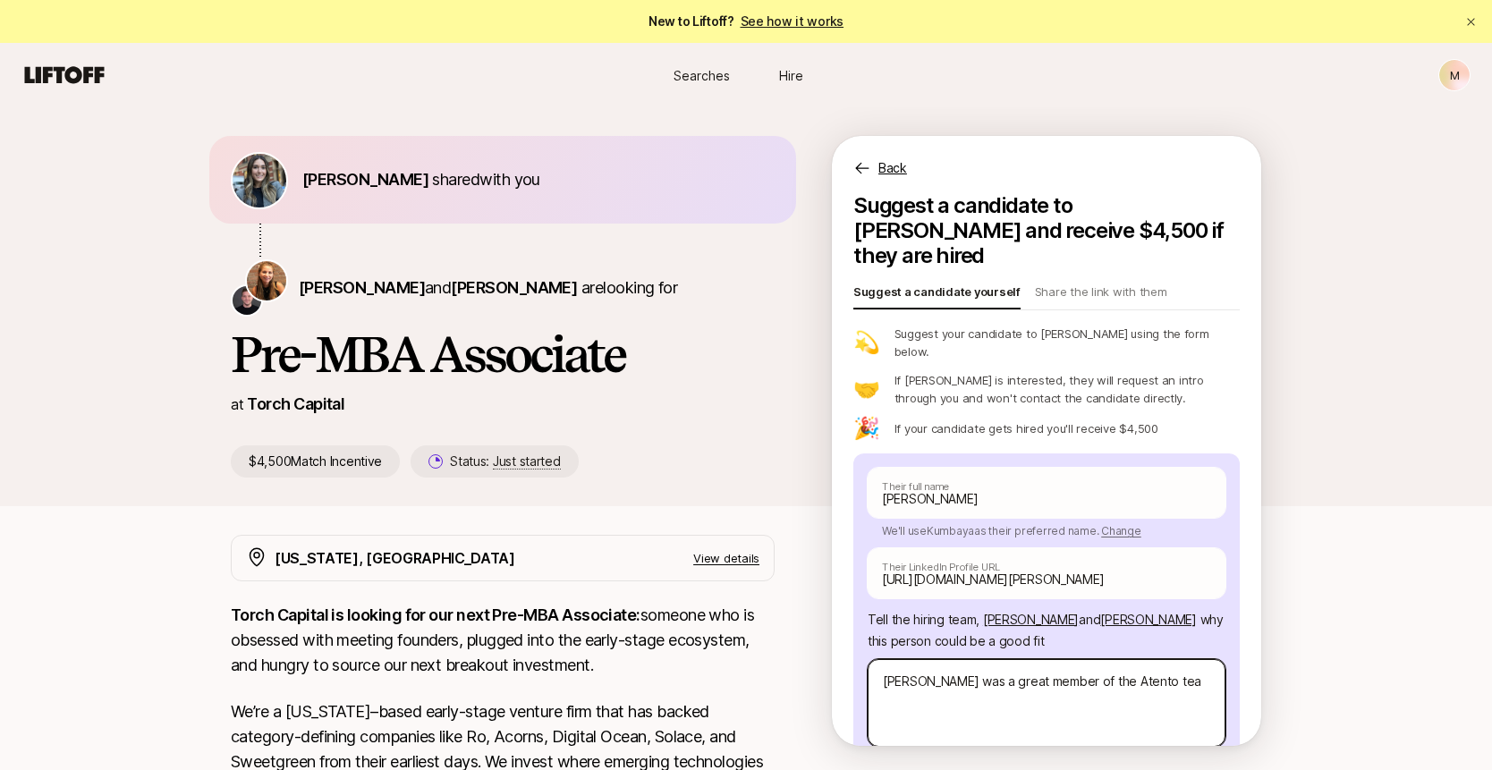
type textarea "[PERSON_NAME] was a great member of the Atento team"
type textarea "x"
type textarea "[PERSON_NAME] was a great member of the Atento team,"
type textarea "x"
type textarea "[PERSON_NAME] was a great member of the Atento team,"
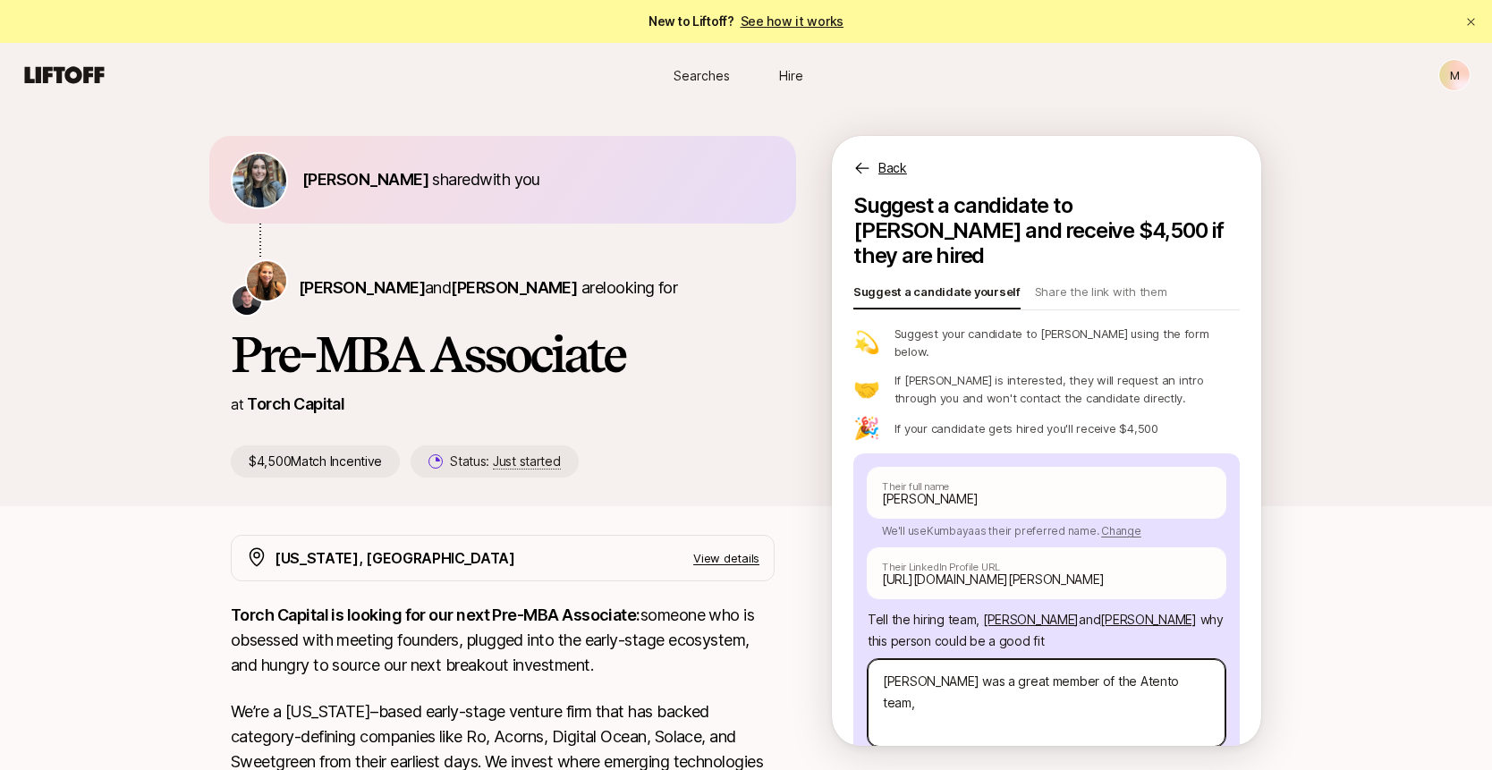
type textarea "x"
type textarea "[PERSON_NAME] was a great member of the Atento team, h"
type textarea "x"
type textarea "[PERSON_NAME] was a great member of the Atento team, he"
type textarea "x"
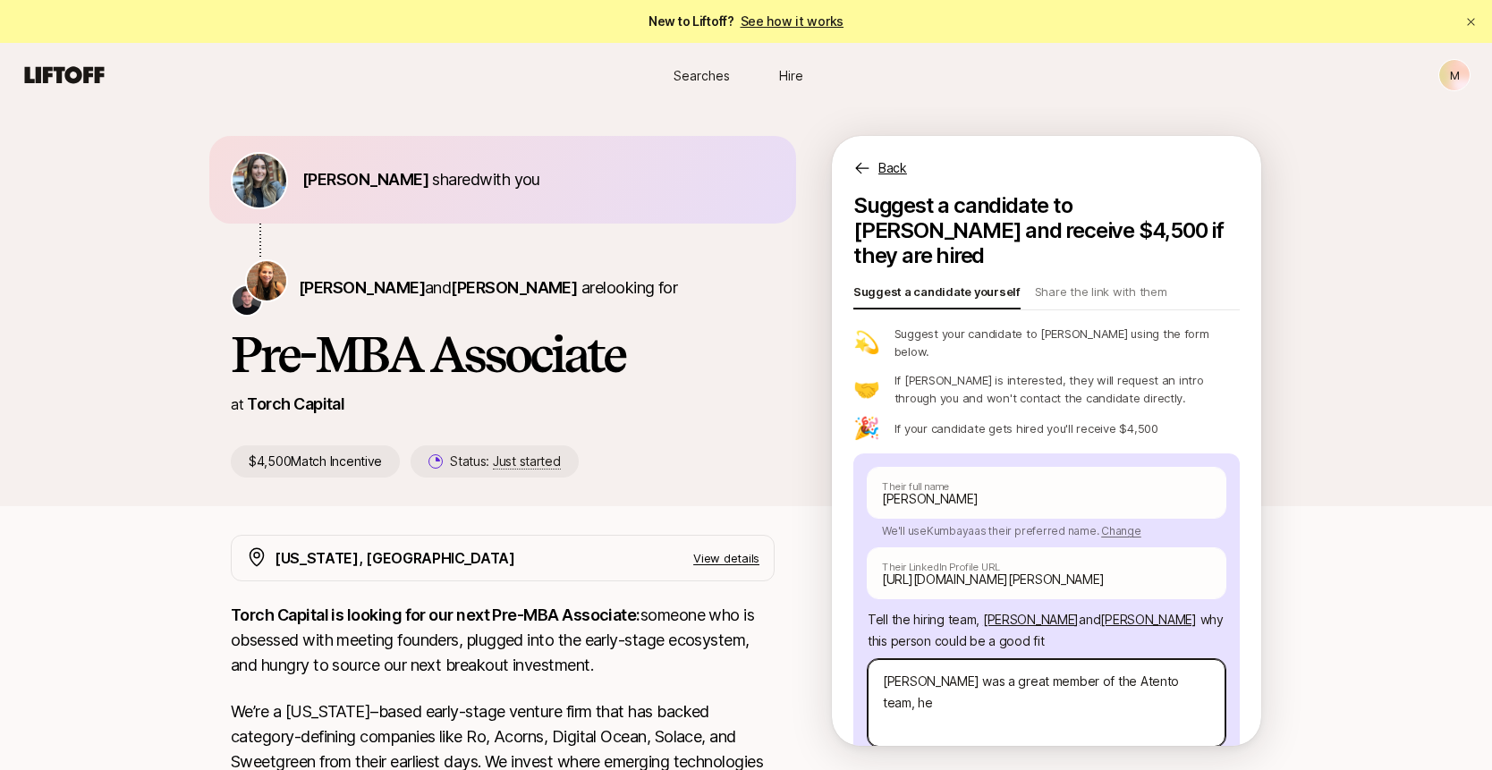
type textarea "[PERSON_NAME] was a great member of the Atento team, he"
type textarea "x"
type textarea "[PERSON_NAME] was a great member of the Atento team, he wo"
type textarea "x"
type textarea "[PERSON_NAME] was a great member of the Atento team, he wor"
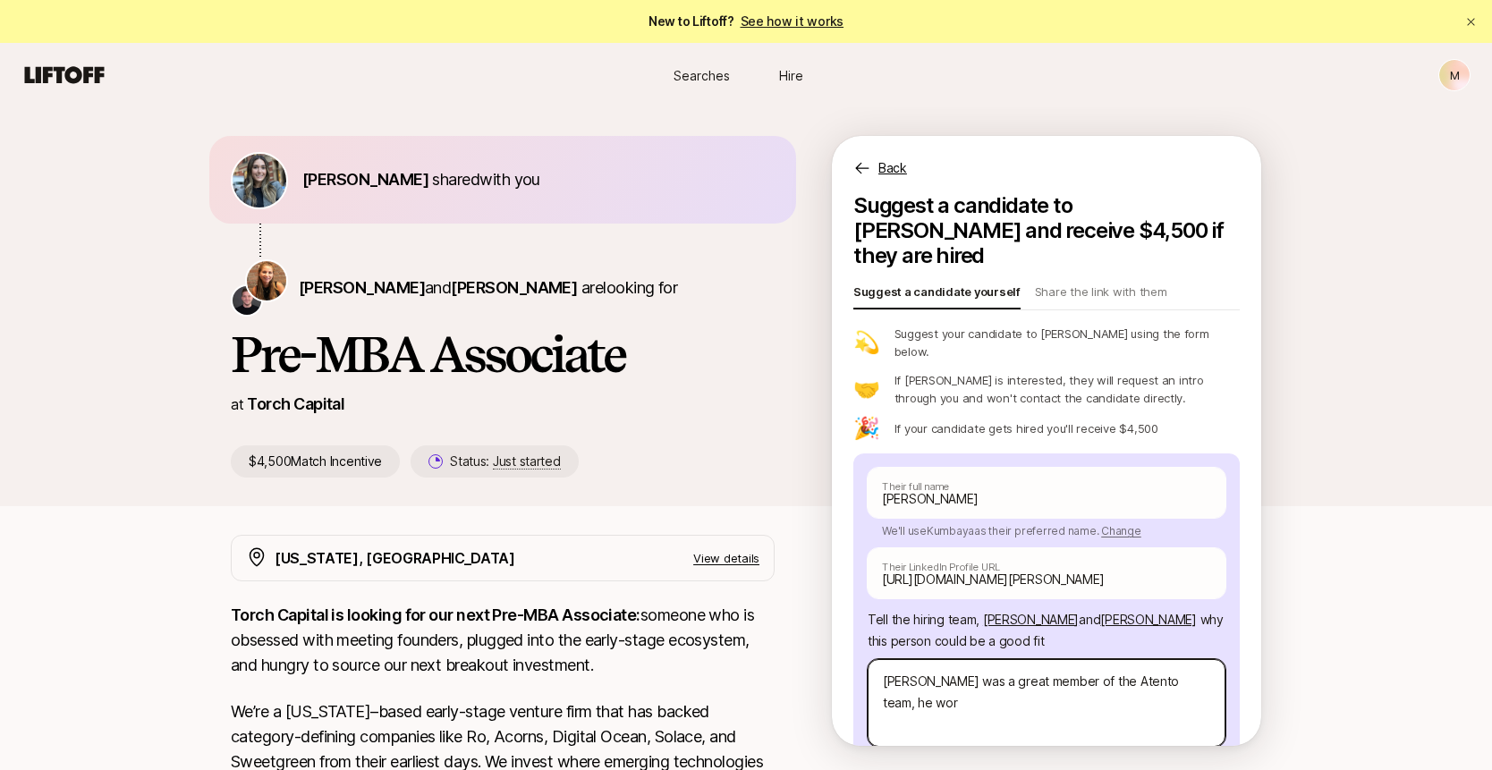
type textarea "x"
type textarea "[PERSON_NAME] was a great member of the Atento team, he work"
type textarea "x"
type textarea "[PERSON_NAME] was a great member of the Atento team, he worke"
type textarea "x"
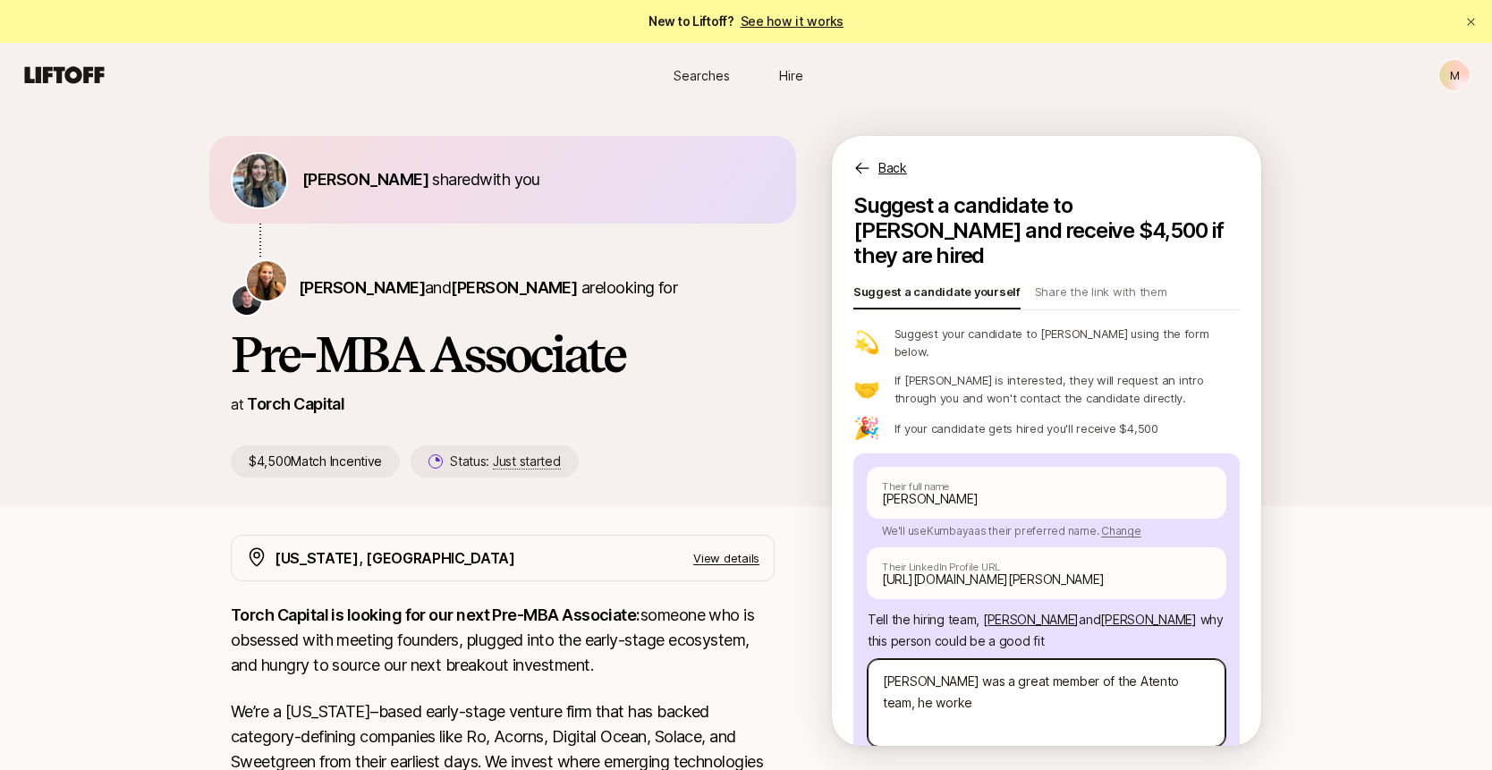
type textarea "[PERSON_NAME] was a great member of the Atento team, he worked"
type textarea "x"
type textarea "[PERSON_NAME] was a great member of the Atento team, he worked"
type textarea "x"
type textarea "[PERSON_NAME] was a great member of the Atento team, he worked o"
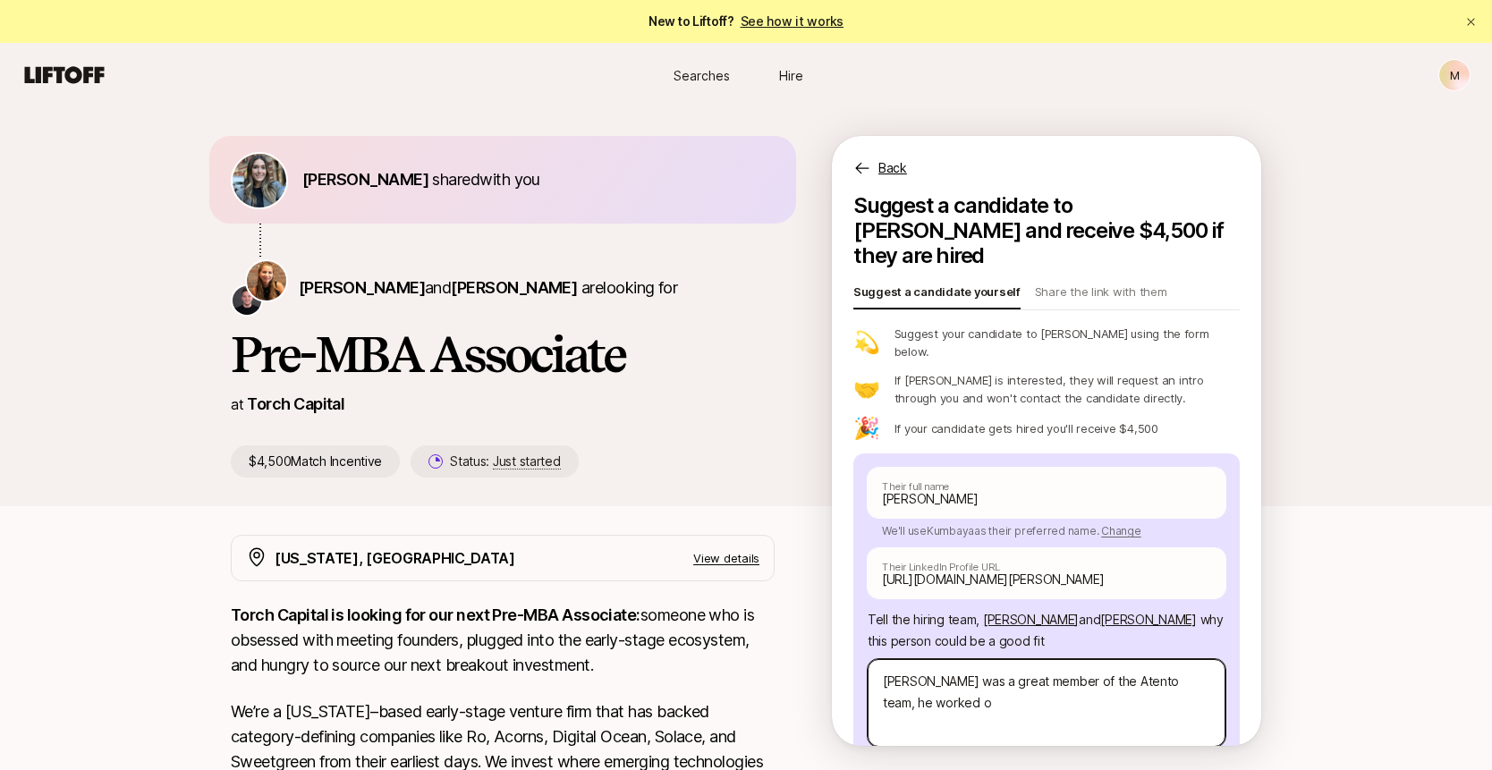
type textarea "x"
type textarea "[PERSON_NAME] was a great member of the Atento team, he worked on"
type textarea "x"
type textarea "[PERSON_NAME] was a great member of the Atento team, he worked on"
type textarea "x"
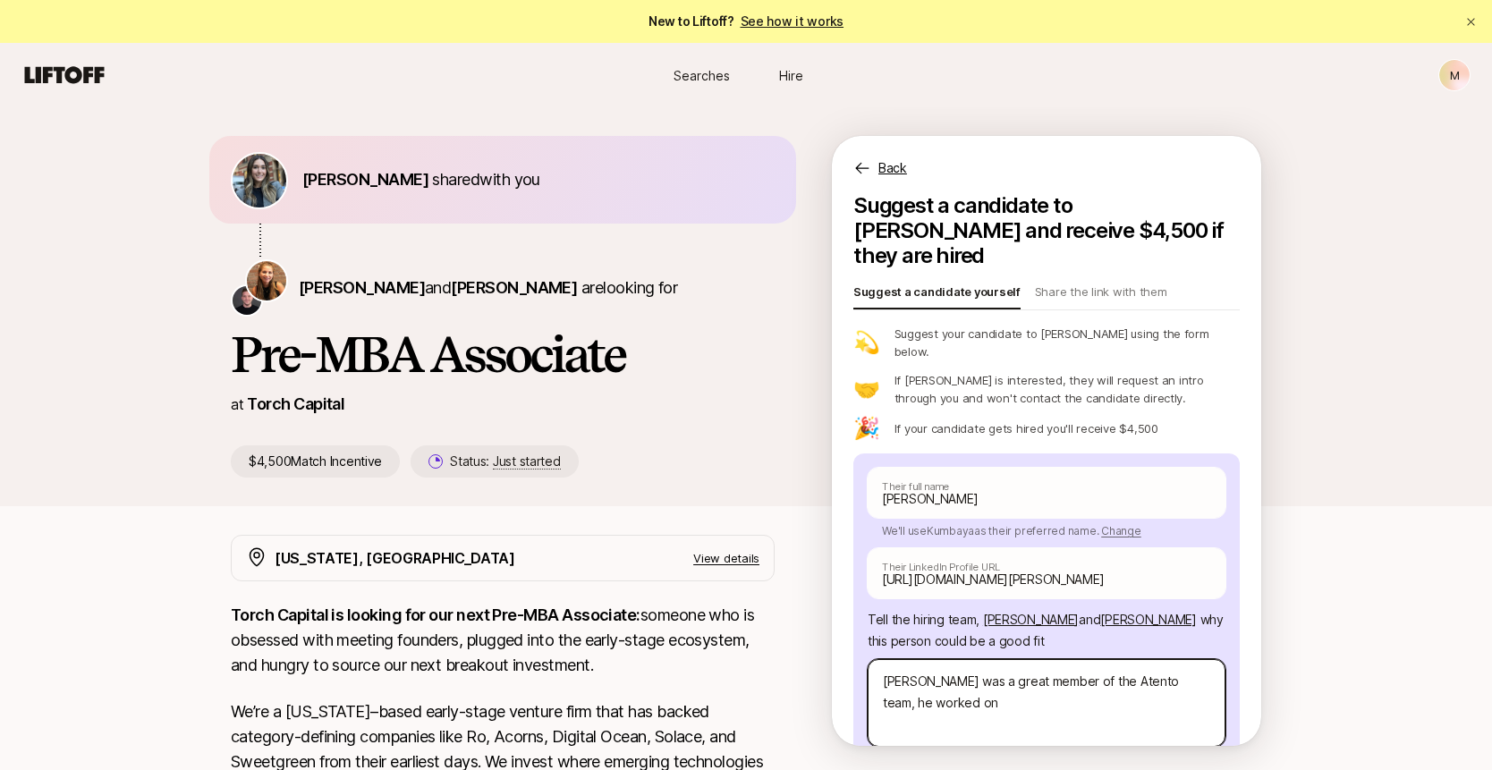
type textarea "[PERSON_NAME] was a great member of the Atento team, he worked on i"
type textarea "x"
type textarea "[PERSON_NAME] was a great member of the Atento team, he worked on in"
type textarea "x"
type textarea "[PERSON_NAME] was a great member of the Atento team, he worked on inve"
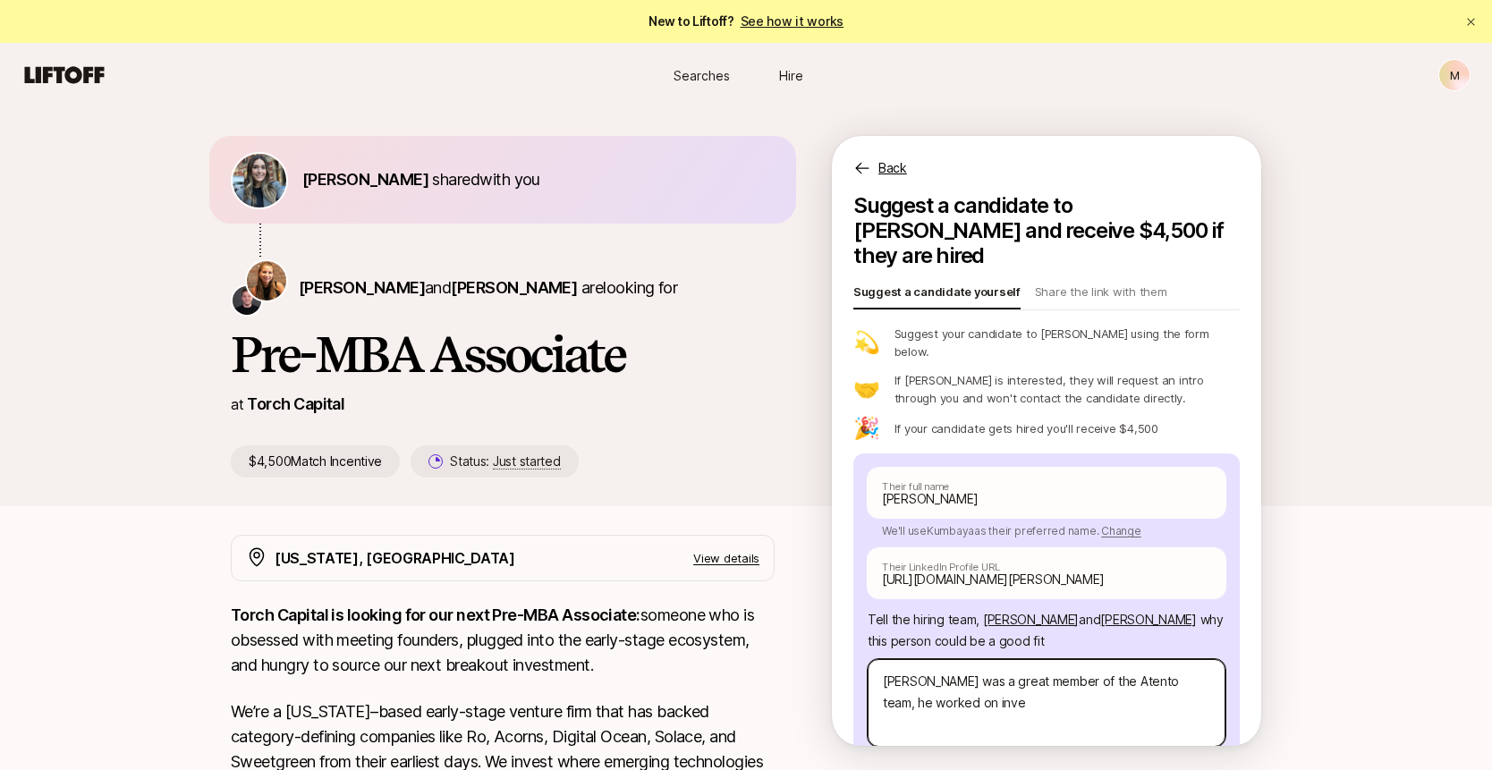
type textarea "x"
type textarea "[PERSON_NAME] was a great member of the Atento team, he worked on inves"
type textarea "x"
type textarea "[PERSON_NAME] was a great member of the Atento team, he worked on invest"
type textarea "x"
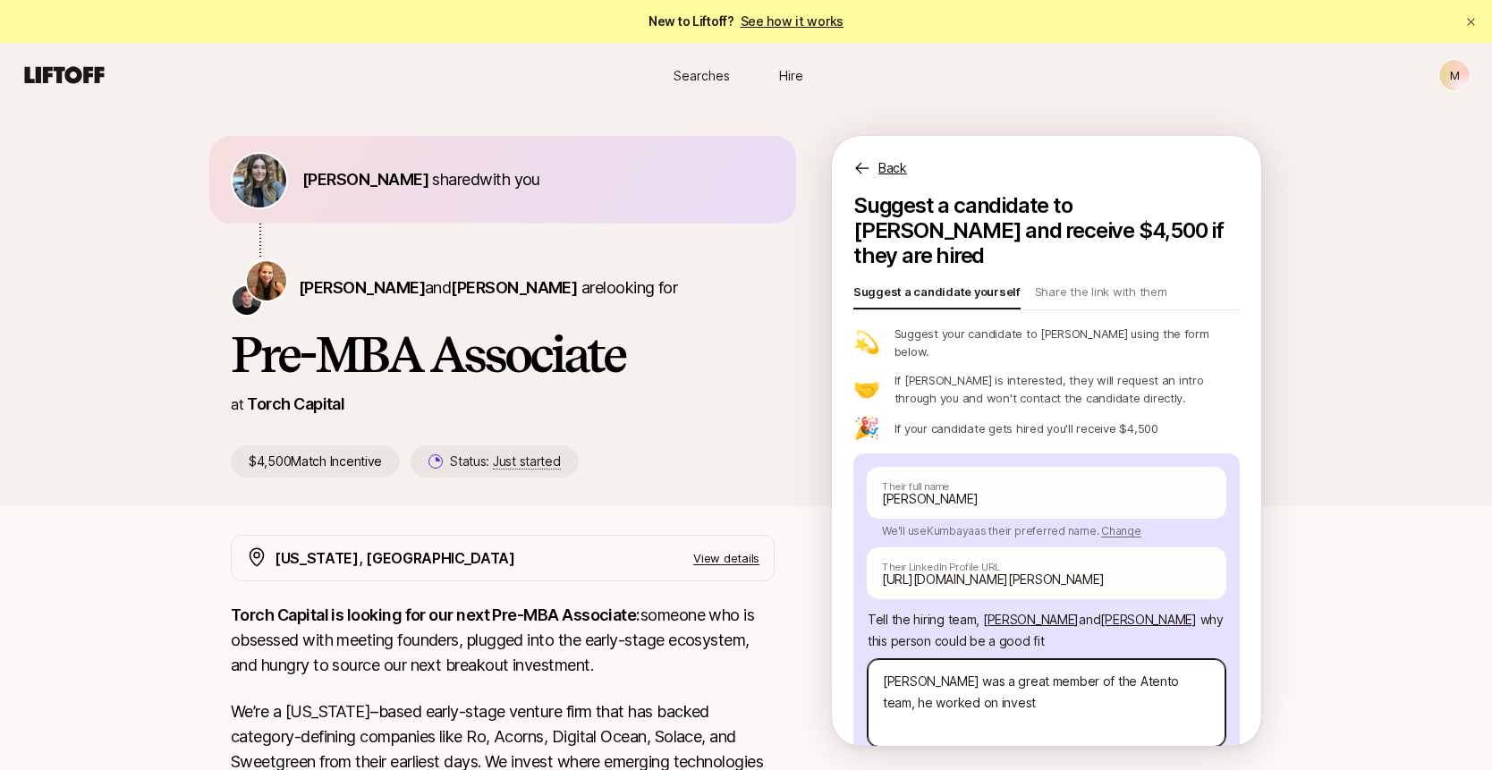
type textarea "[PERSON_NAME] was a great member of the Atento team, he worked on investm"
type textarea "x"
type textarea "[PERSON_NAME] was a great member of the Atento team, he worked on investme"
type textarea "x"
type textarea "[PERSON_NAME] was a great member of the Atento team, he worked on investmen"
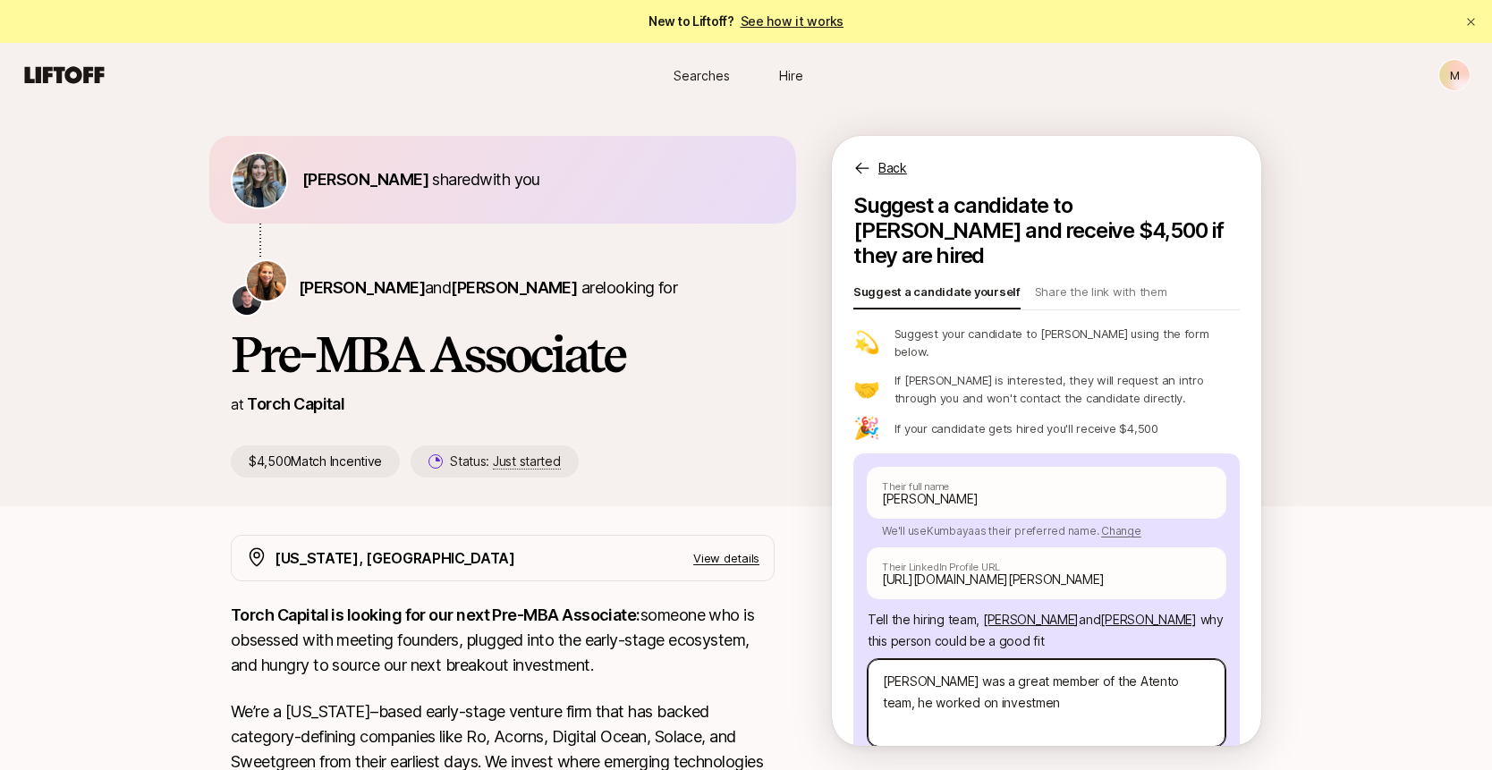
type textarea "x"
type textarea "[PERSON_NAME] was a great member of the Atento team, he worked on investment"
type textarea "x"
type textarea "[PERSON_NAME] was a great member of the Atento team, he worked on investments"
type textarea "x"
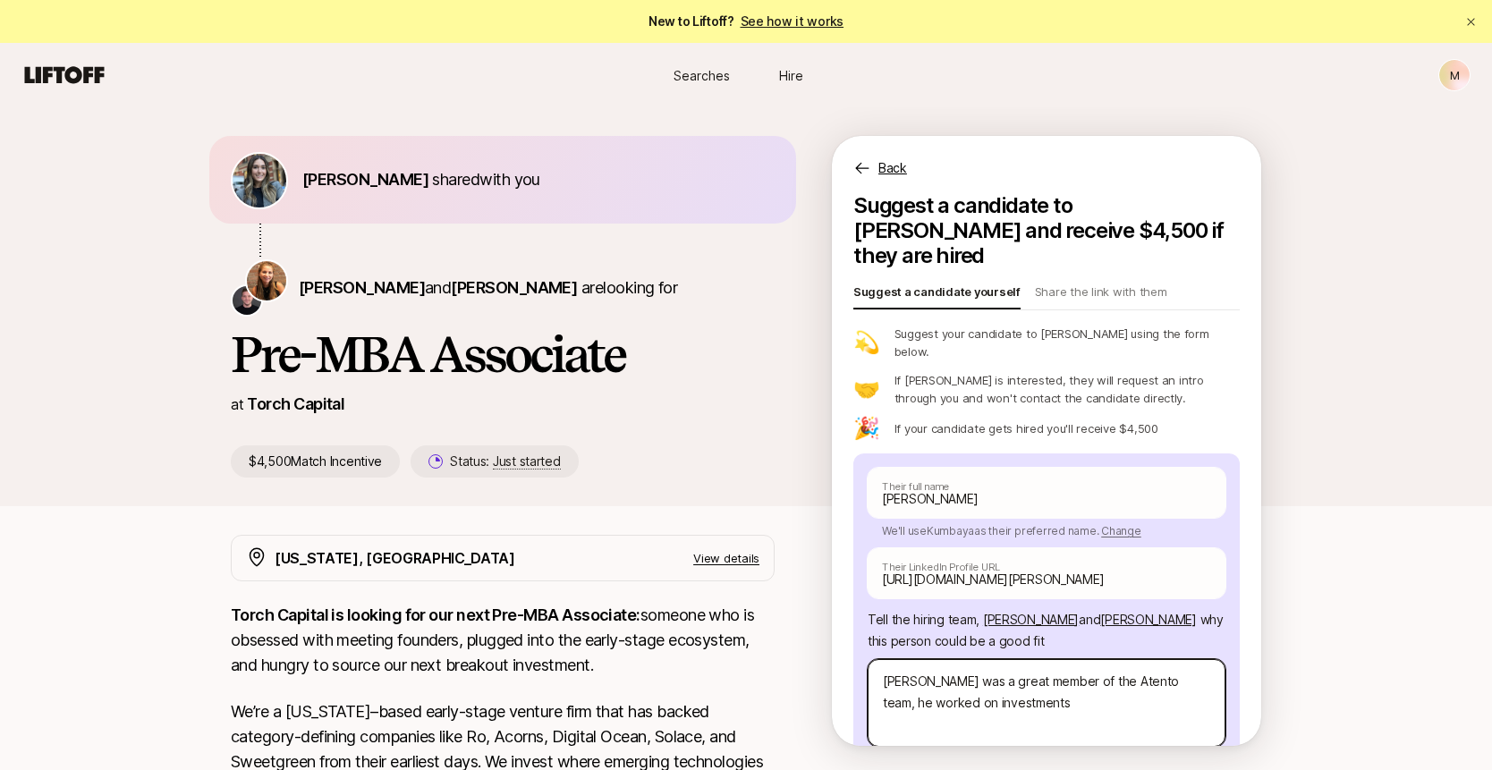
type textarea "[PERSON_NAME] was a great member of the Atento team, he worked on investments"
type textarea "x"
type textarea "[PERSON_NAME] was a great member of the Atento team, he worked on investments n"
type textarea "x"
type textarea "[PERSON_NAME] was a great member of the Atento team, he worked on investments"
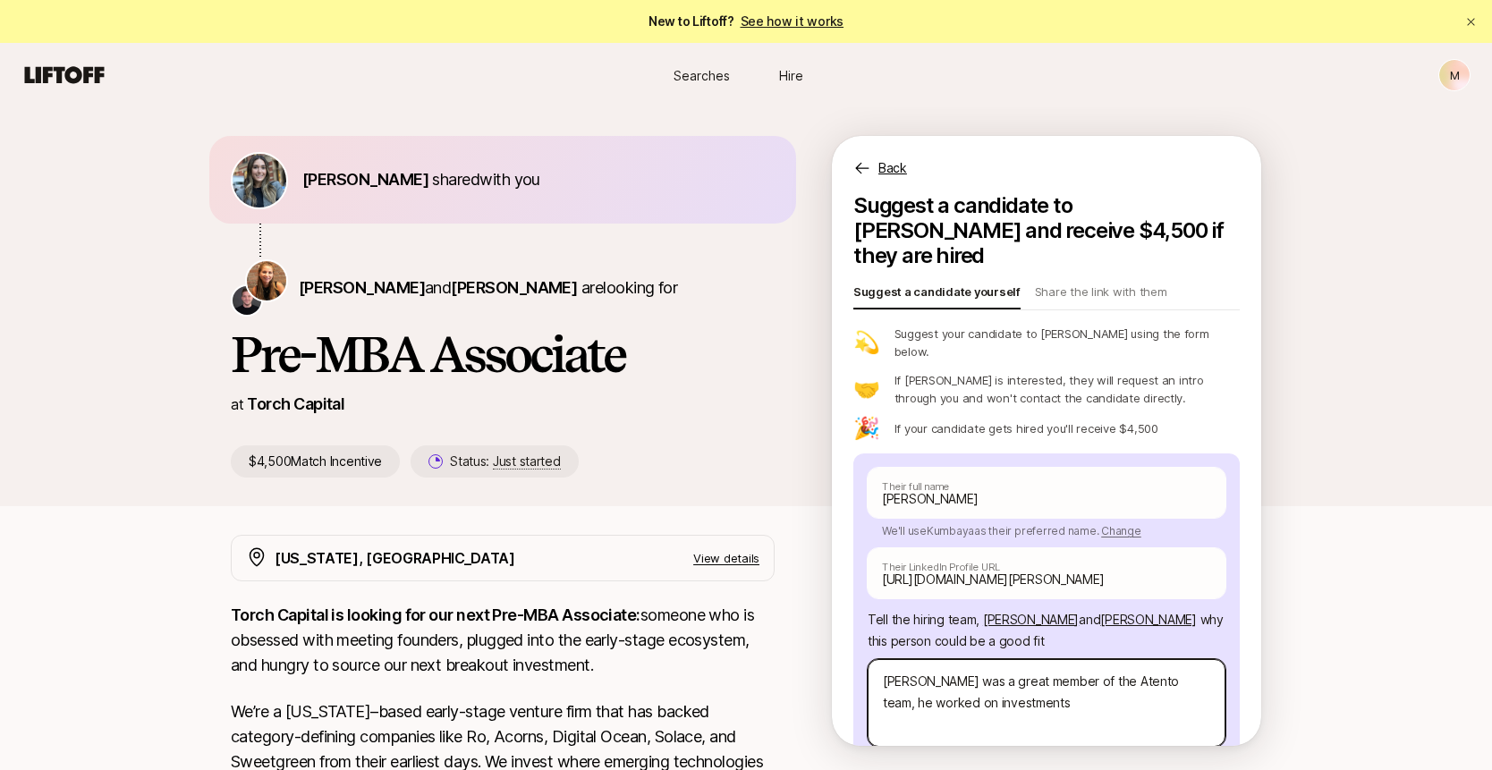
type textarea "x"
type textarea "[PERSON_NAME] was a great member of the Atento team, he worked on investments a"
type textarea "x"
type textarea "[PERSON_NAME] was a great member of the Atento team, he worked on investments an"
type textarea "x"
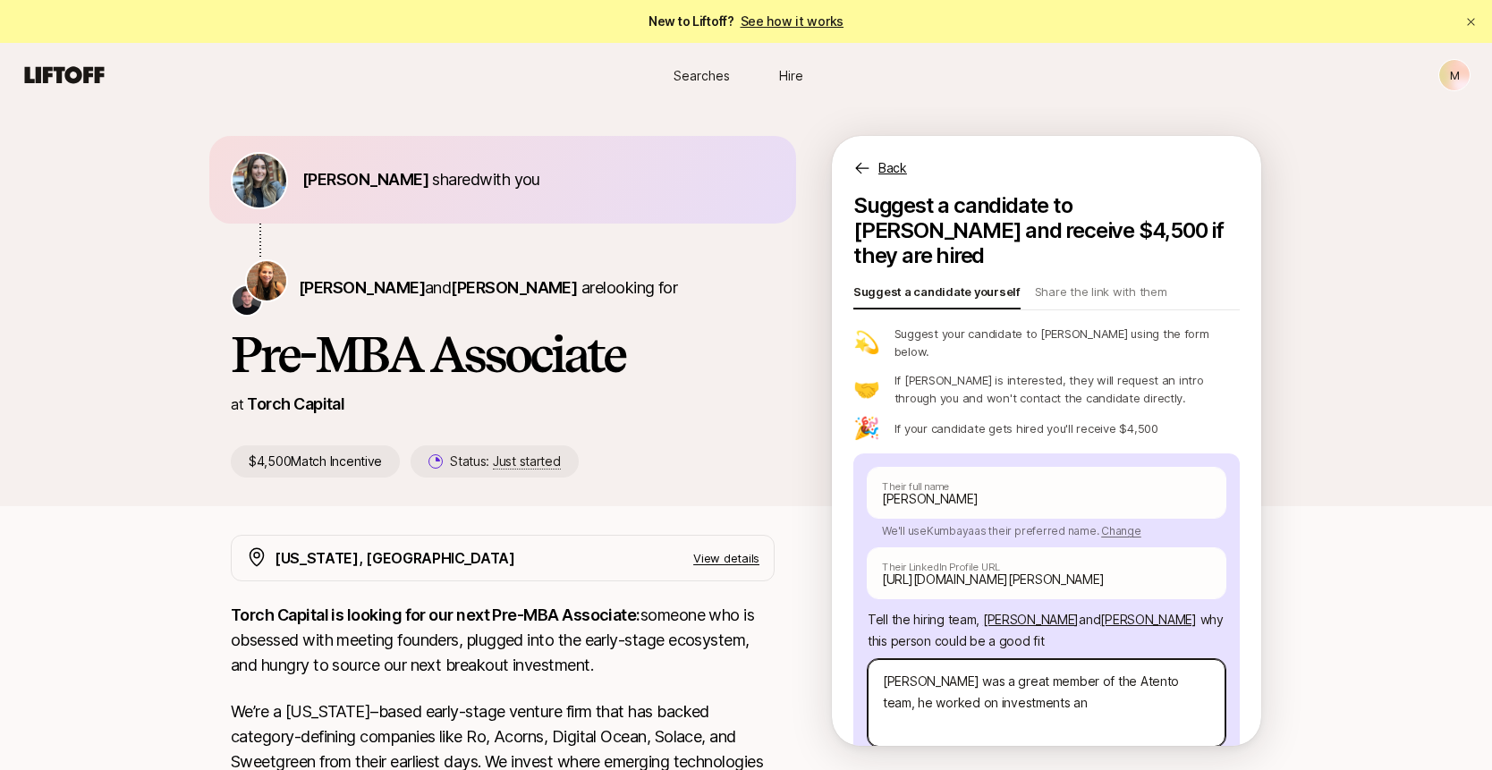
type textarea "[PERSON_NAME] was a great member of the Atento team, he worked on investments a…"
type textarea "x"
type textarea "[PERSON_NAME] was a great member of the Atento team, he worked on investments a…"
type textarea "x"
type textarea "[PERSON_NAME] was a great member of the Atento team, he worked on investments a…"
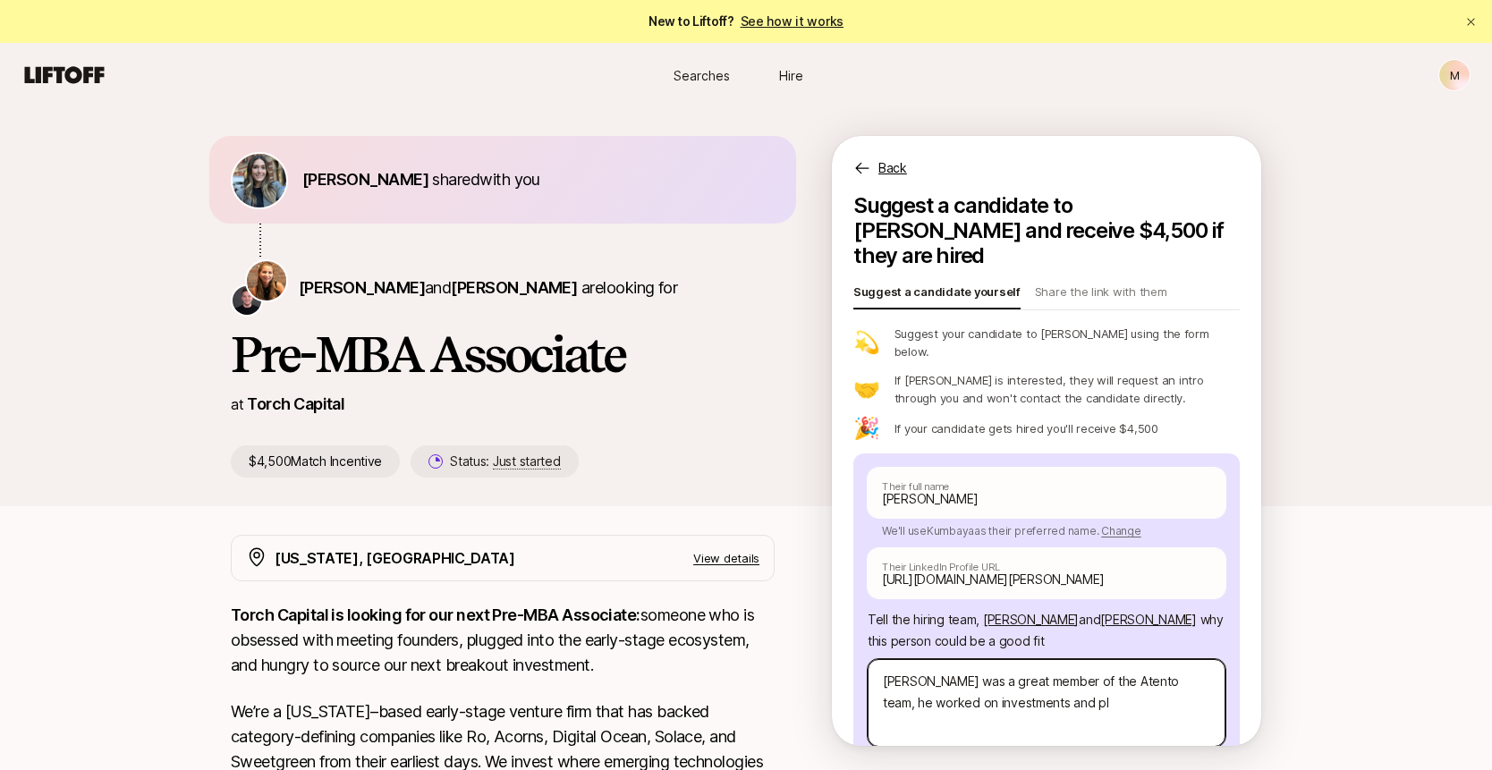
type textarea "x"
type textarea "[PERSON_NAME] was a great member of the Atento team, he worked on investments a…"
type textarea "x"
type textarea "[PERSON_NAME] was a great member of the Atento team, he worked on investments a…"
type textarea "x"
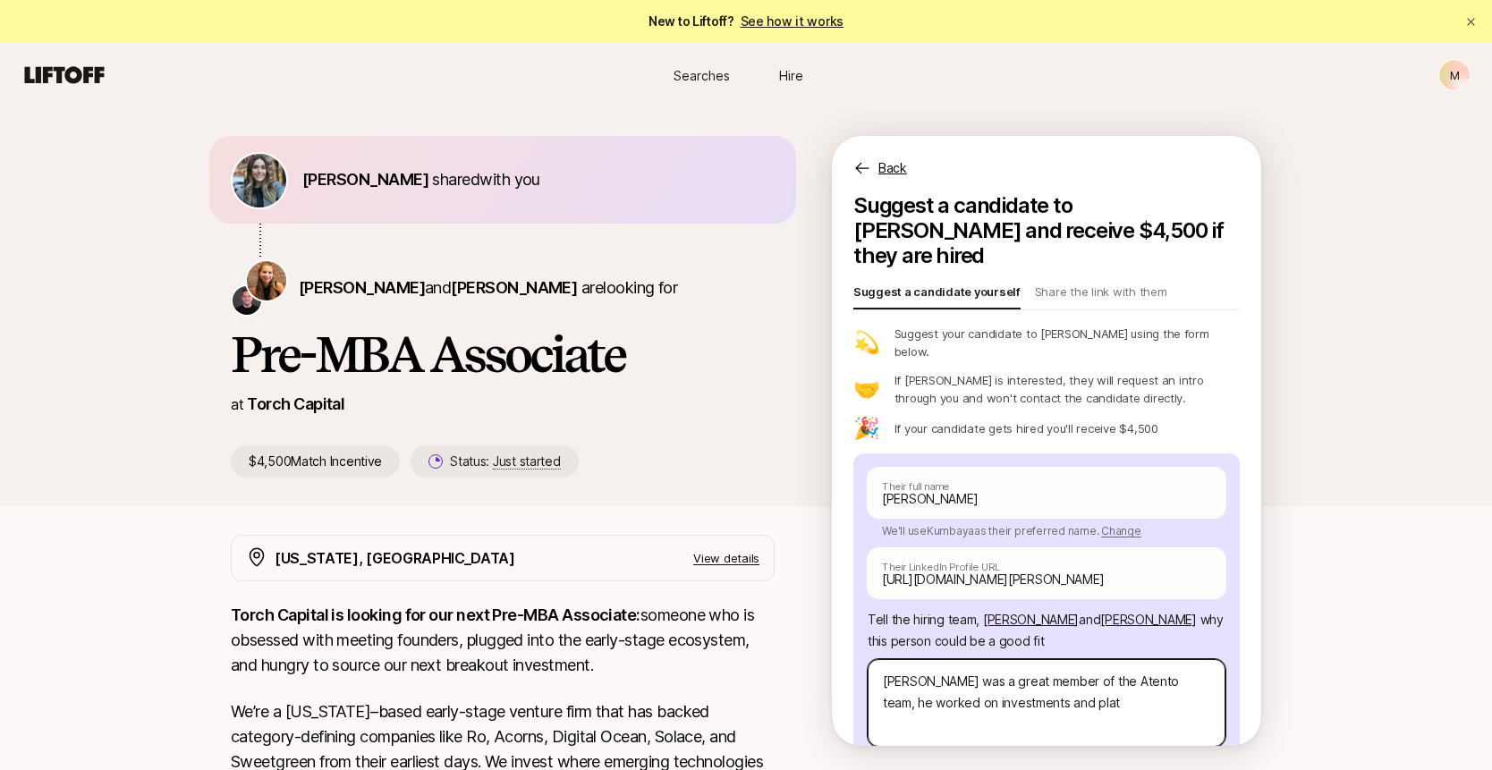
type textarea "[PERSON_NAME] was a great member of the Atento team, he worked on investments a…"
type textarea "x"
type textarea "[PERSON_NAME] was a great member of the Atento team, he worked on investments a…"
type textarea "x"
type textarea "[PERSON_NAME] was a great member of the Atento team, he worked on investments a…"
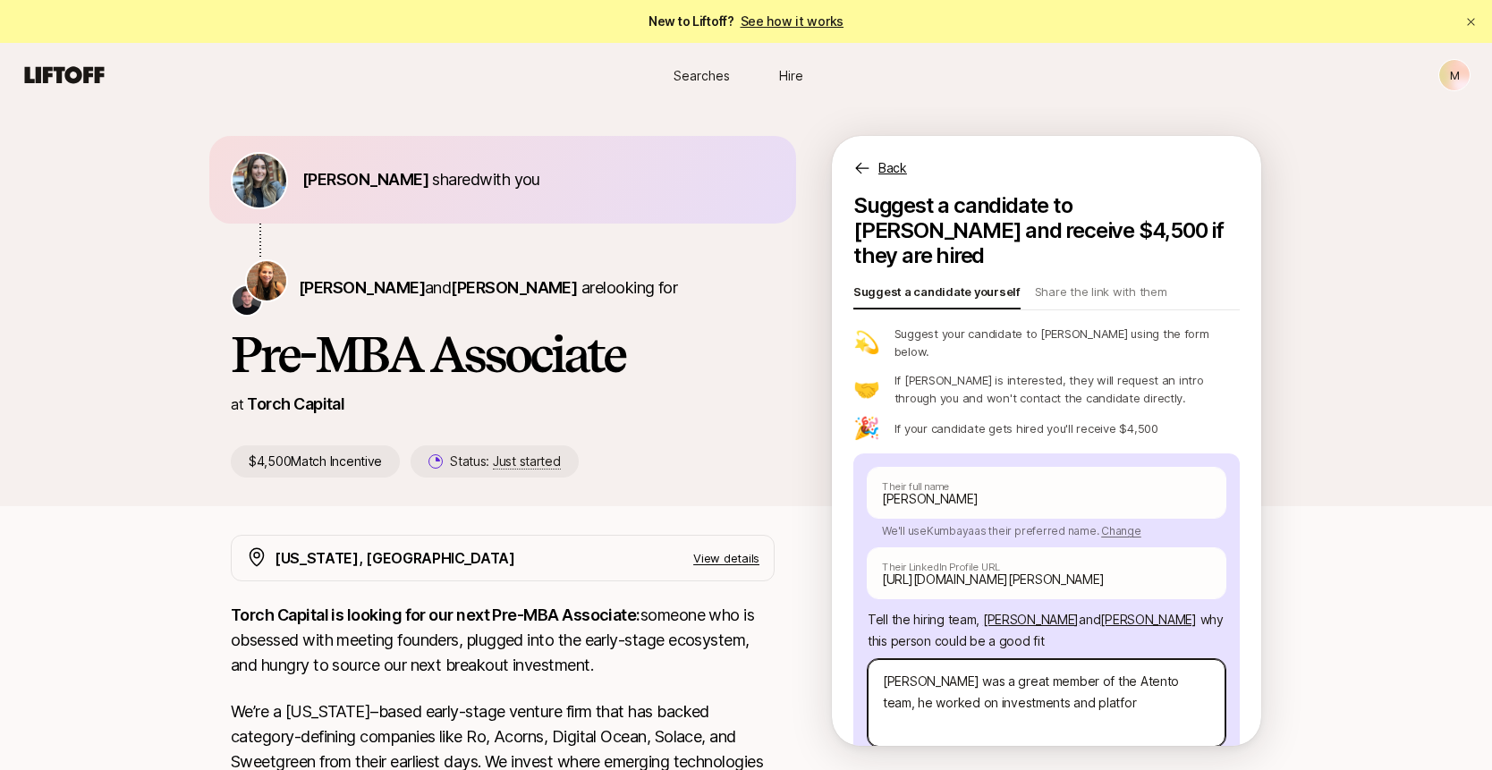
type textarea "x"
type textarea "[PERSON_NAME] was a great member of the Atento team, he worked on investments a…"
type textarea "x"
type textarea "[PERSON_NAME] was a great member of the Atento team, he worked on investments a…"
type textarea "x"
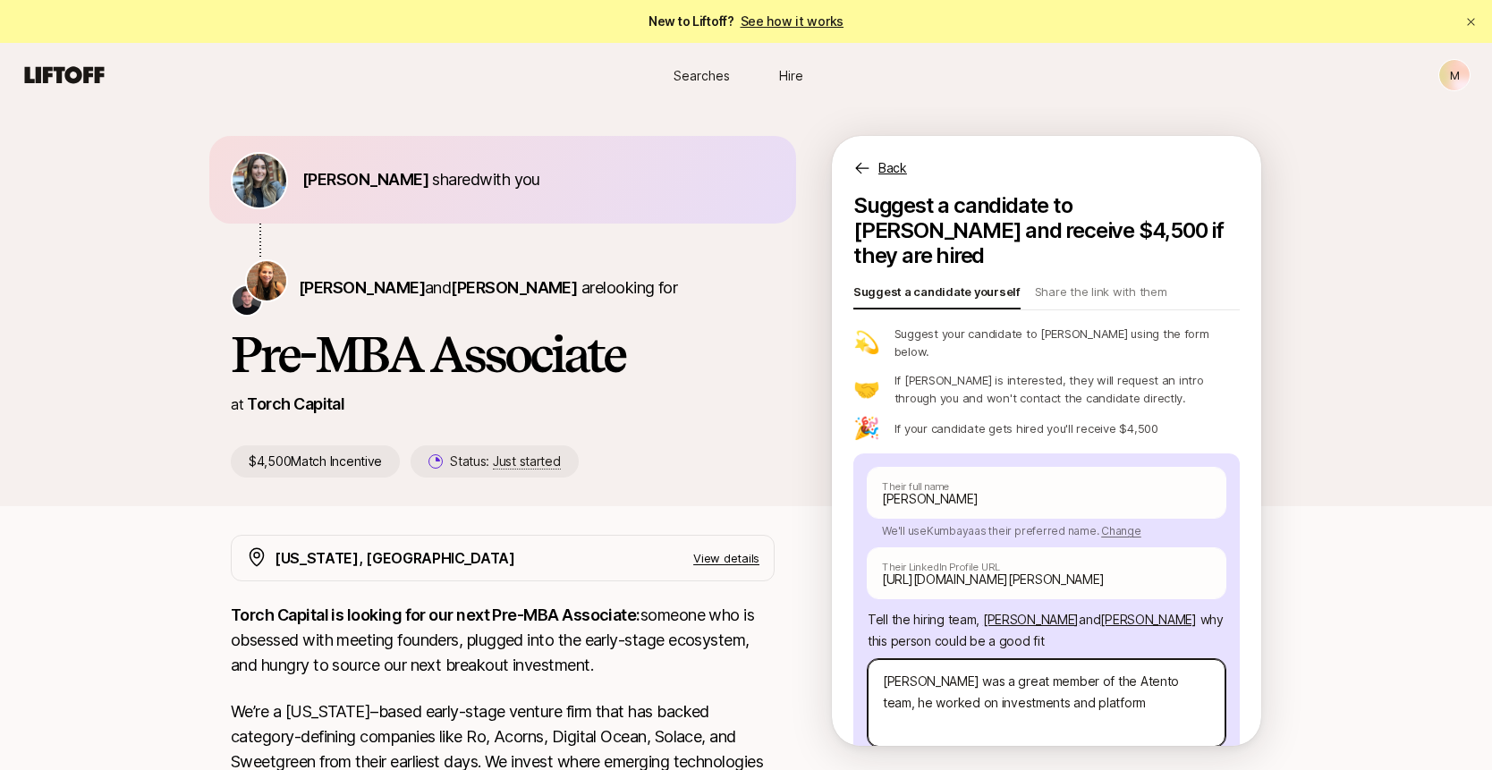
type textarea "[PERSON_NAME] was a great member of the Atento team, he worked on investments a…"
type textarea "x"
type textarea "[PERSON_NAME] was a great member of the Atento team, he worked on investments a…"
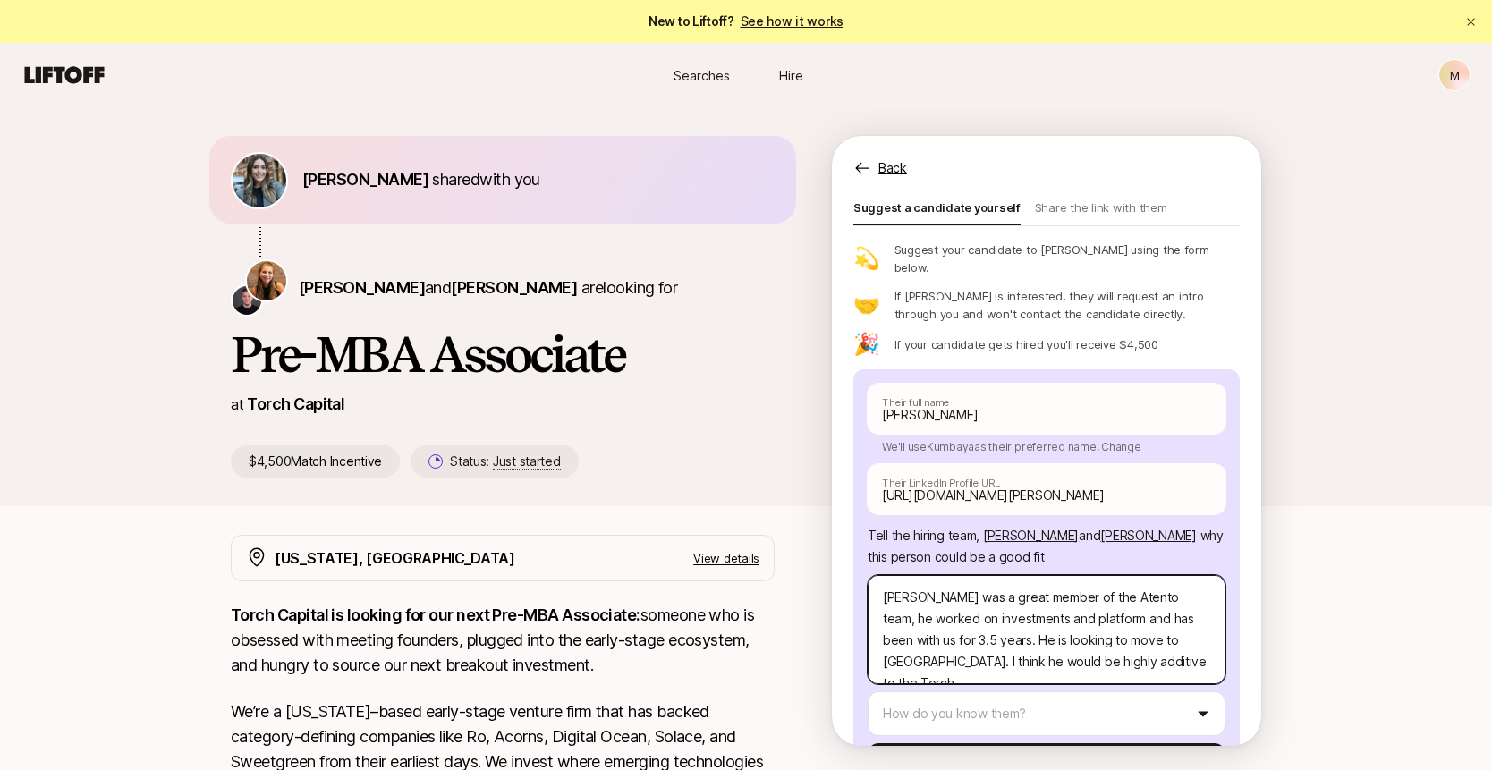
scroll to position [121, 0]
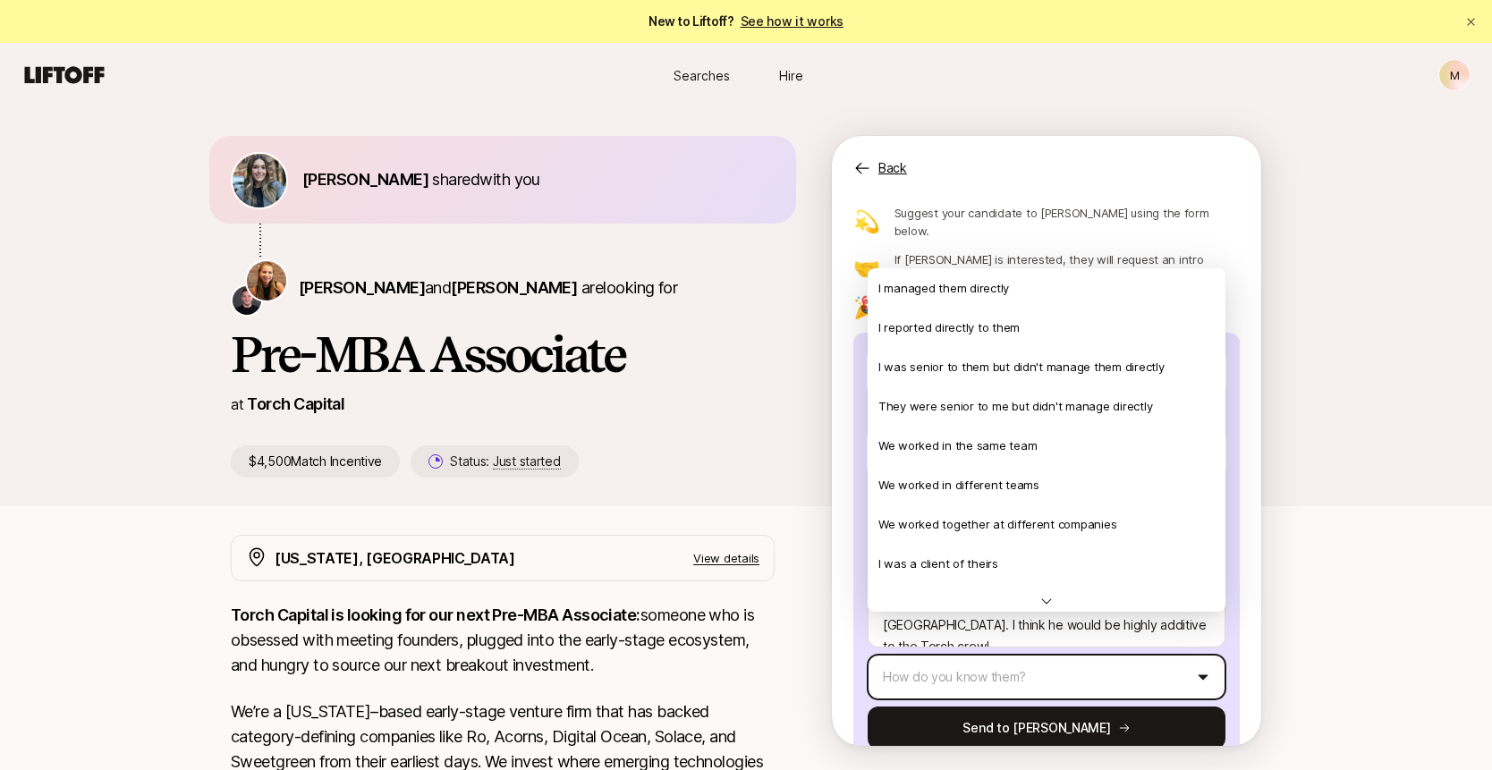
click at [1103, 638] on html "New to Liftoff? See how it works M Searches Hire Searches Hire M [PERSON_NAME] …" at bounding box center [746, 385] width 1492 height 770
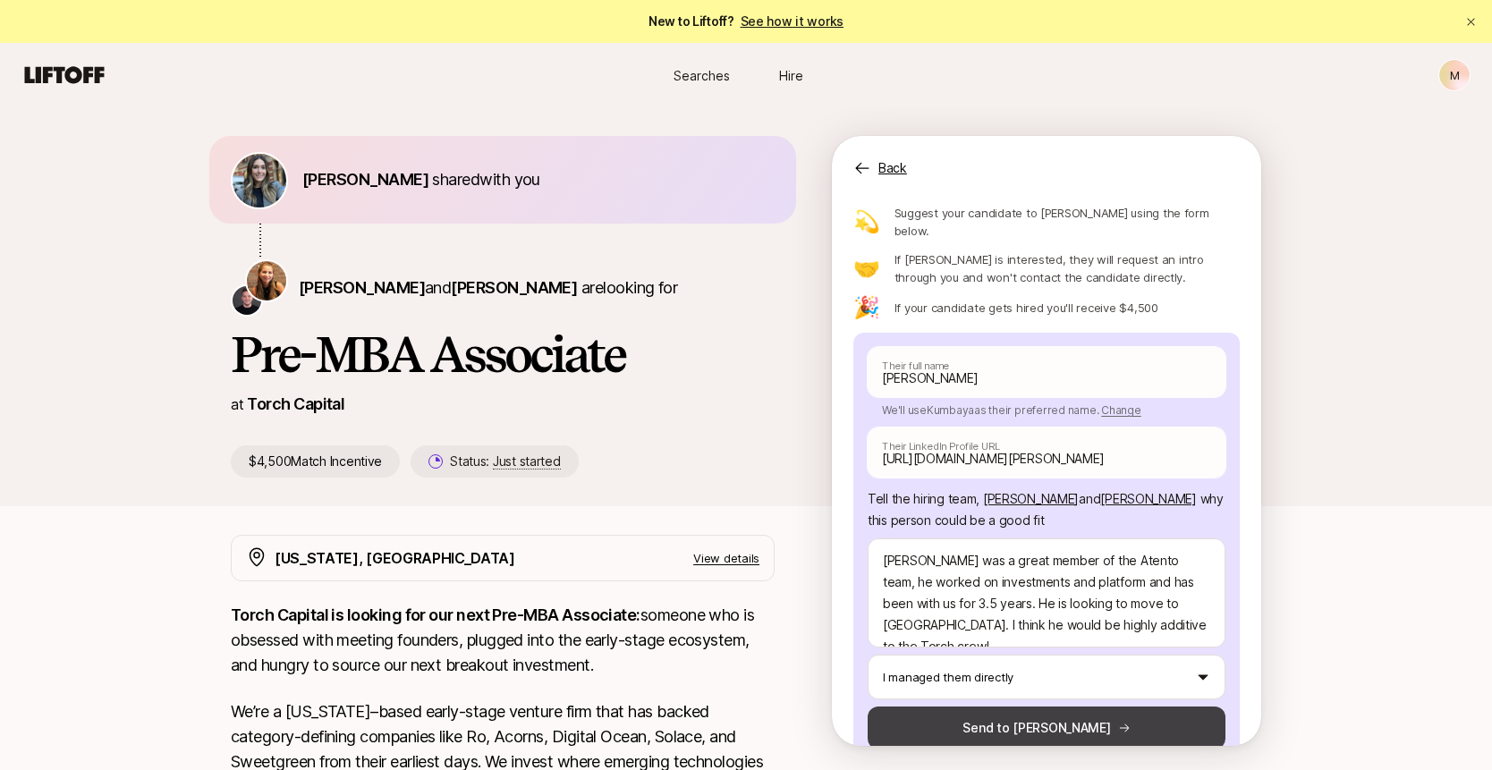
click at [1065, 706] on button "Send to [PERSON_NAME]" at bounding box center [1046, 727] width 358 height 43
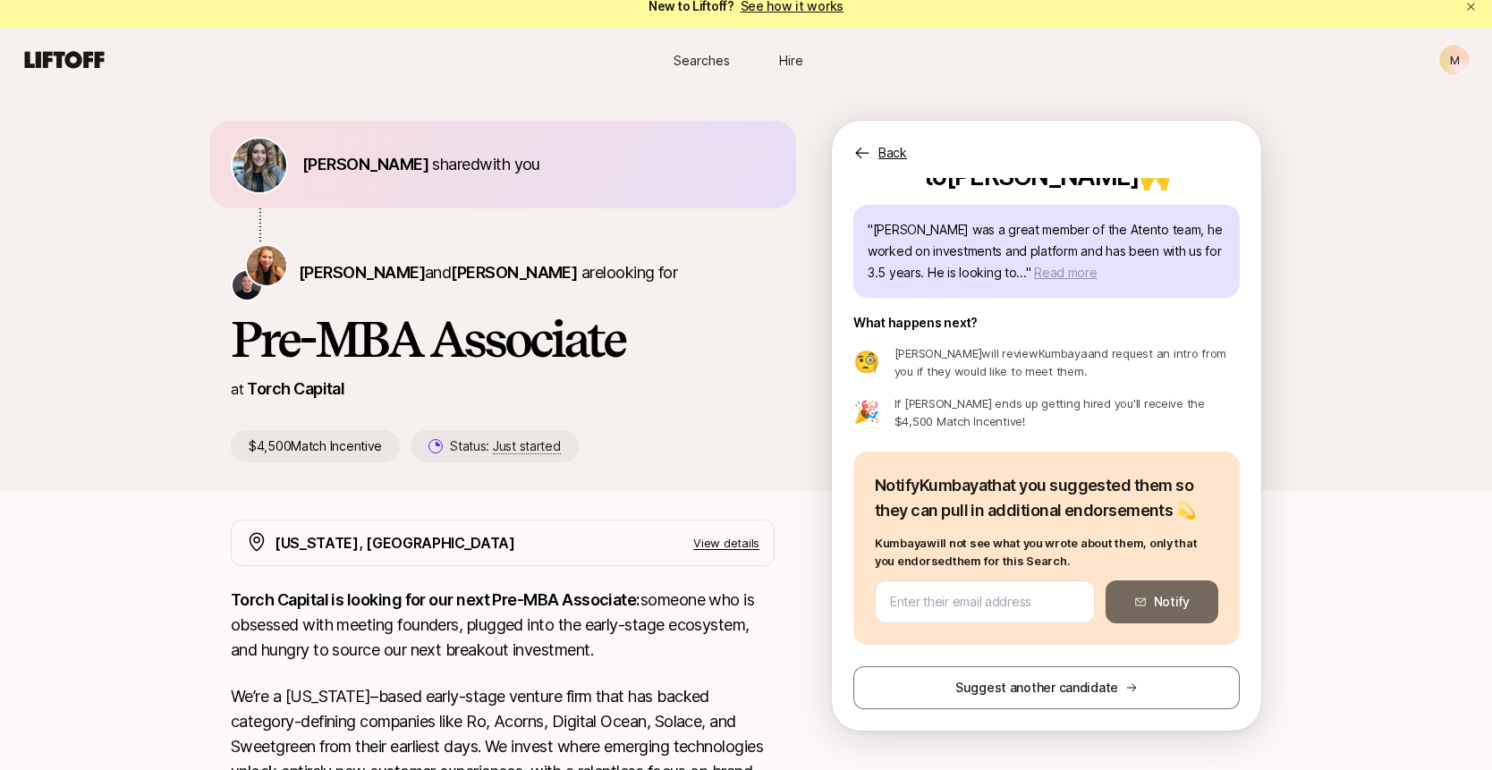
scroll to position [0, 0]
click at [904, 591] on input "email" at bounding box center [985, 601] width 190 height 21
paste input "[PERSON_NAME] <[EMAIL_ADDRESS][DOMAIN_NAME]>"
click at [945, 604] on input "[PERSON_NAME] <[EMAIL_ADDRESS][DOMAIN_NAME]" at bounding box center [985, 601] width 190 height 21
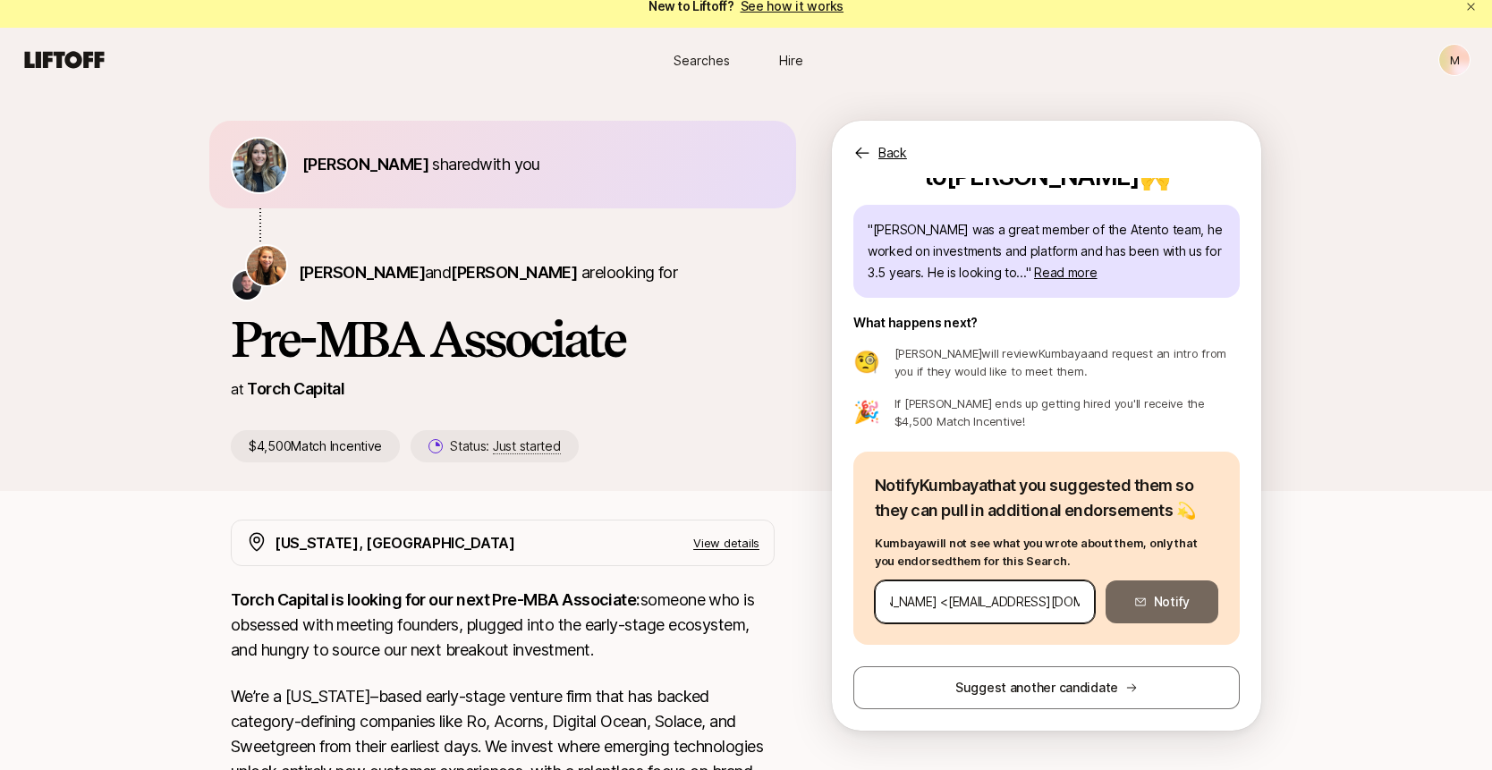
scroll to position [0, 0]
click at [1136, 600] on icon at bounding box center [1140, 602] width 10 height 8
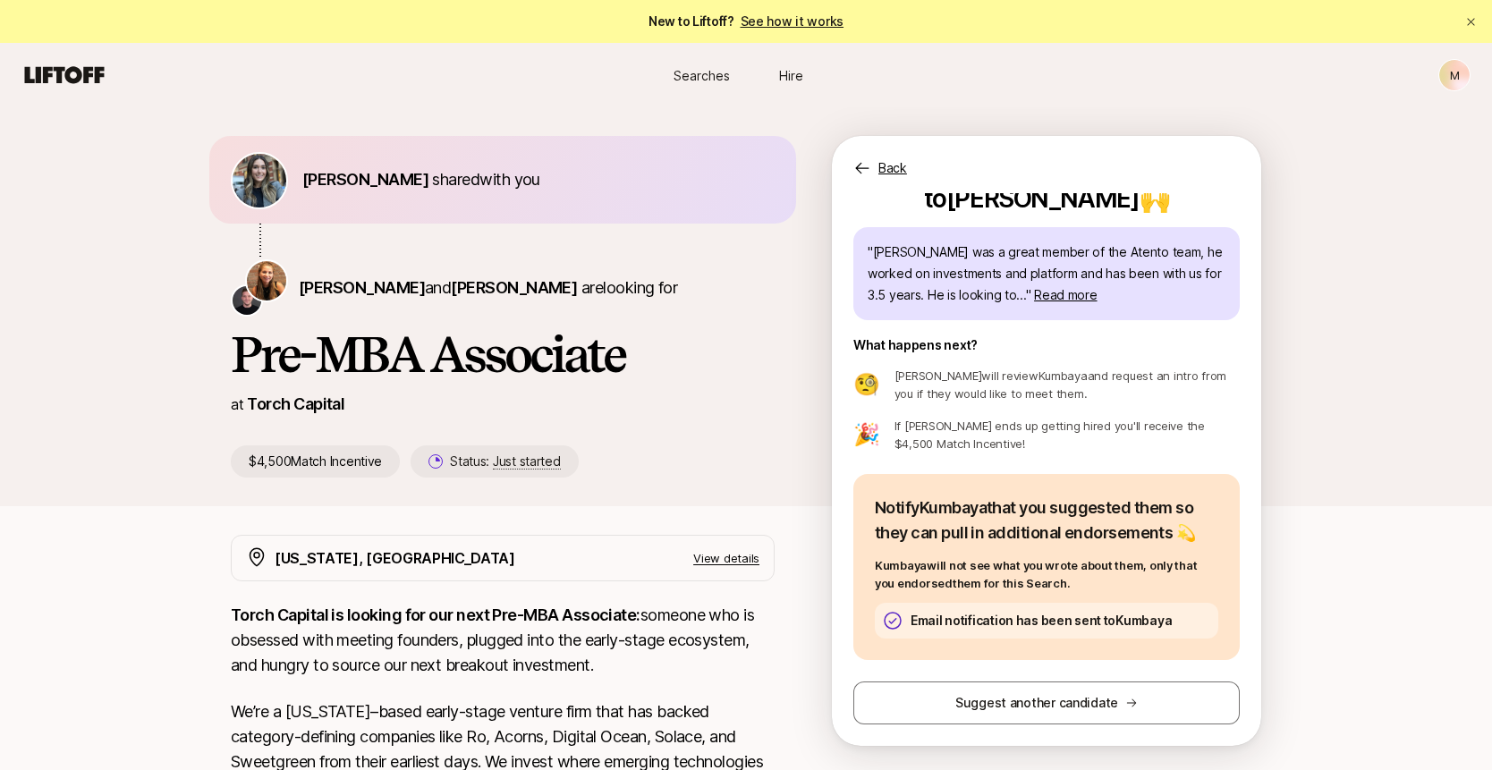
scroll to position [1, 0]
